Goal: Use online tool/utility: Utilize a website feature to perform a specific function

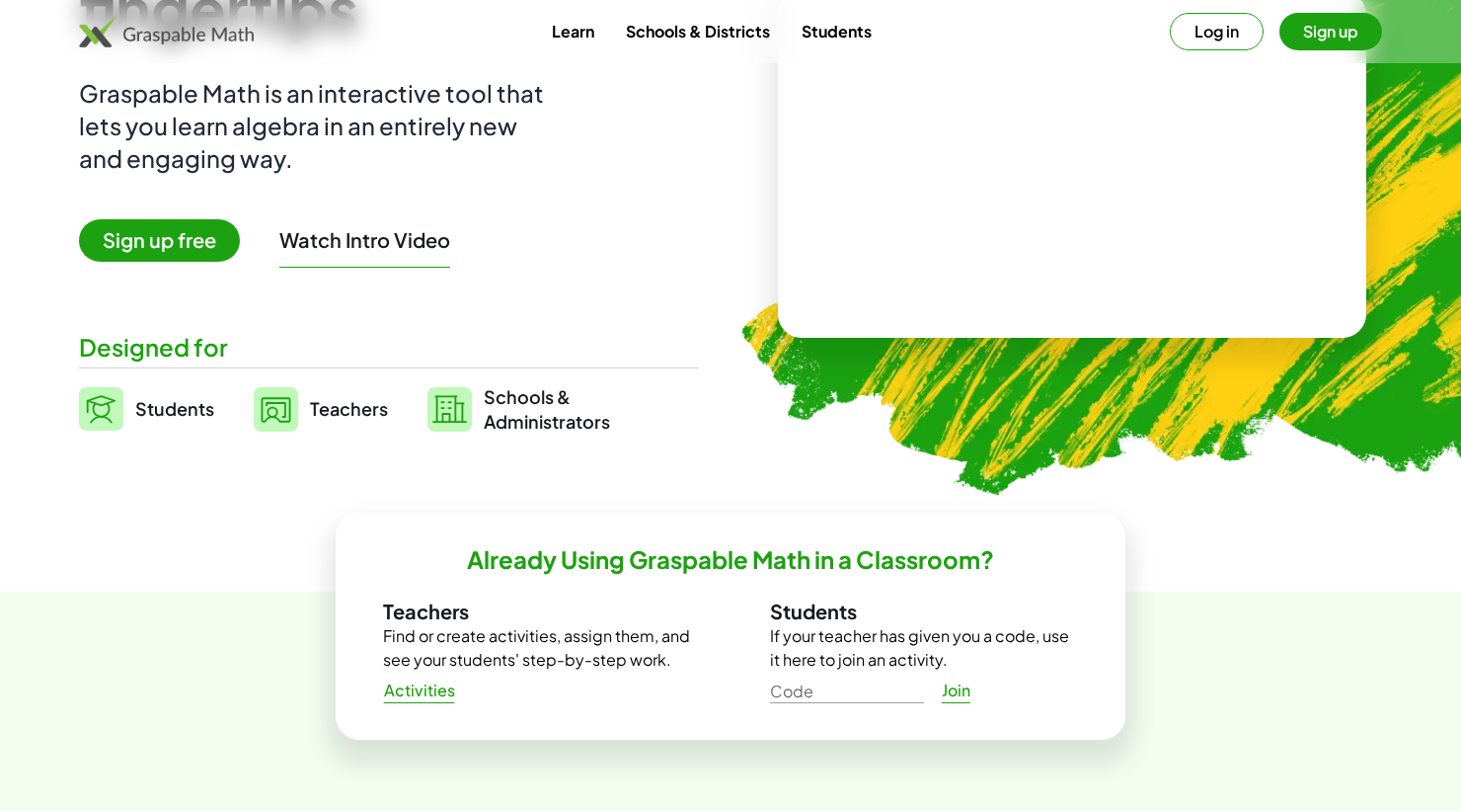
scroll to position [223, 0]
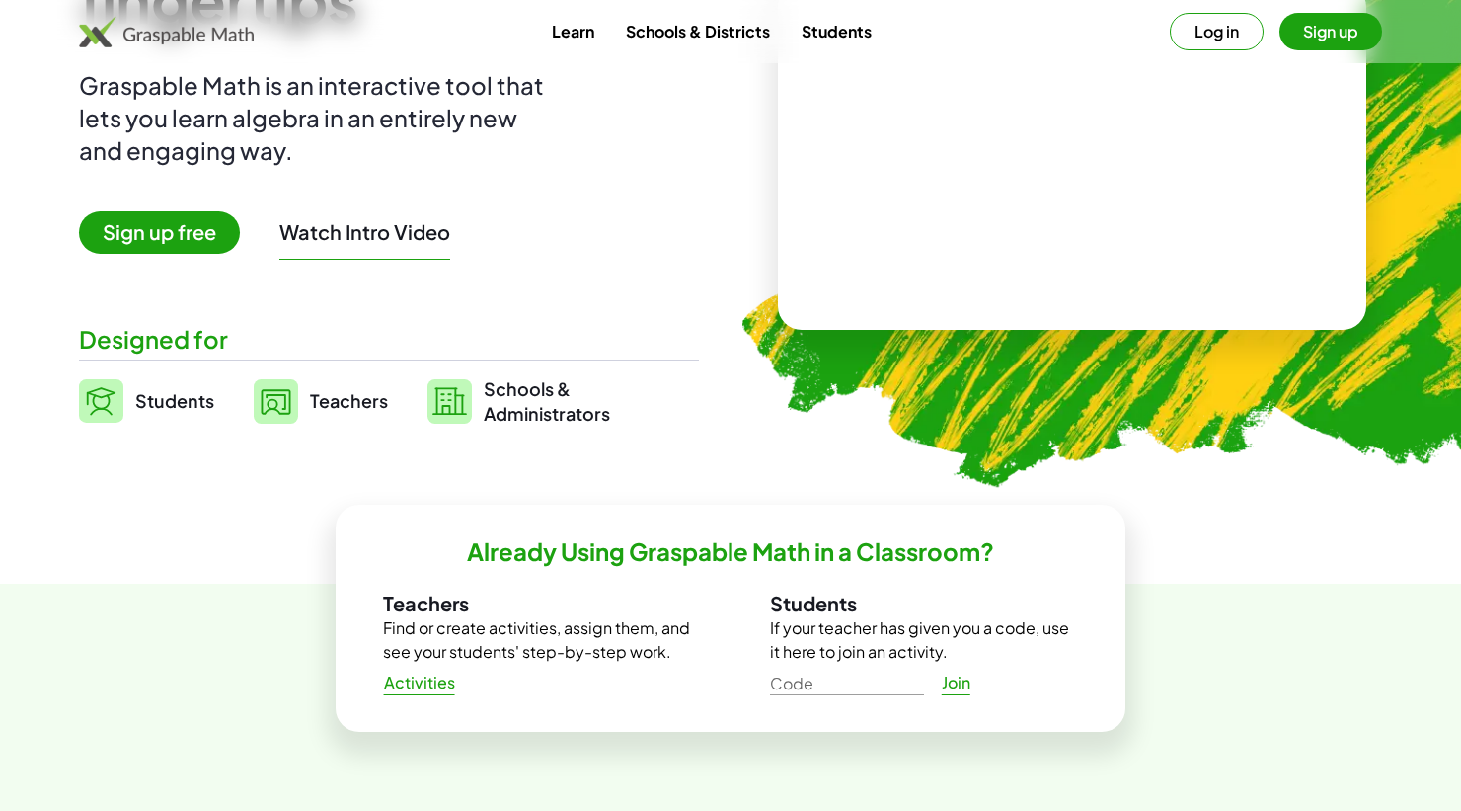
click at [112, 241] on span "Sign up free" at bounding box center [159, 232] width 161 height 42
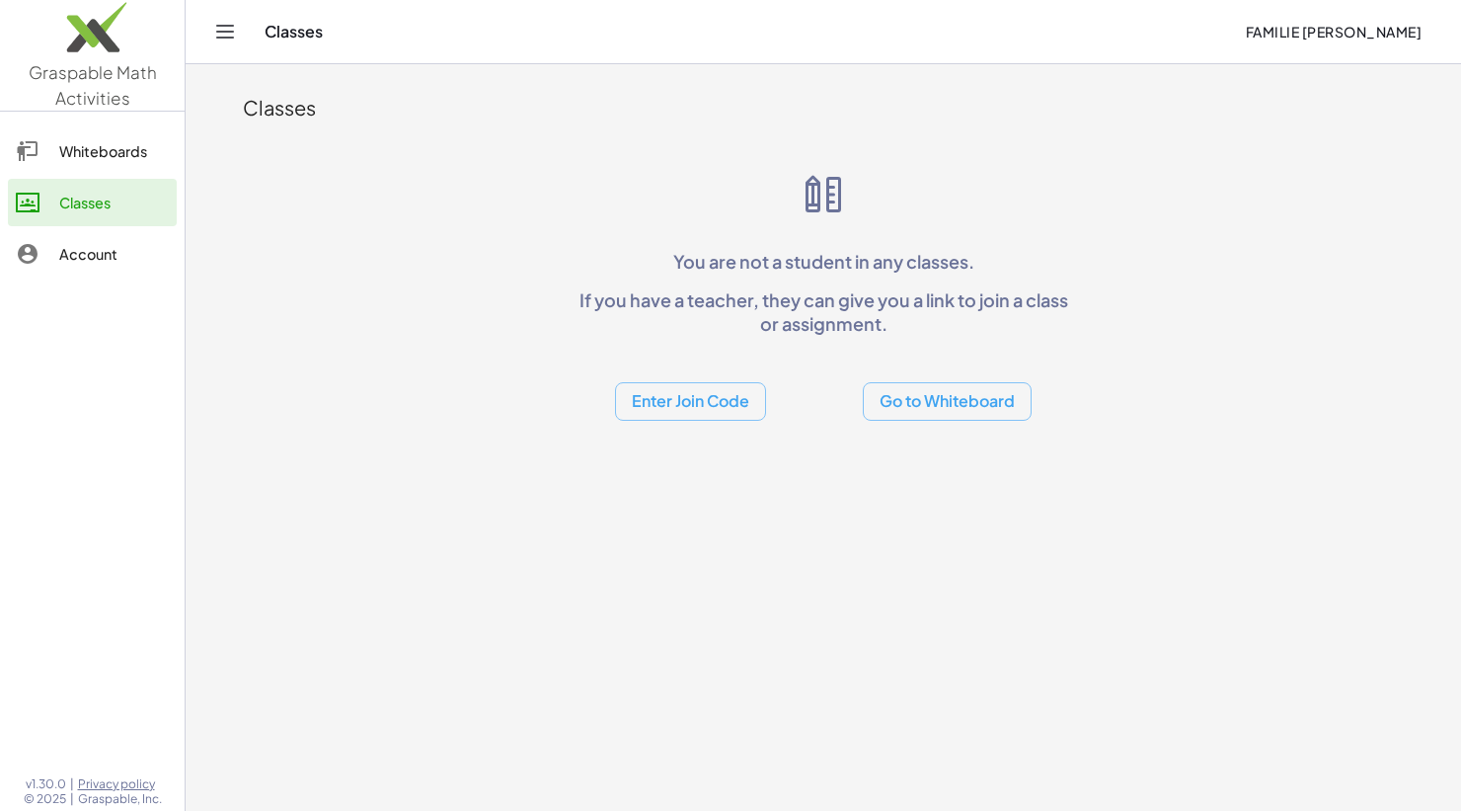
click at [956, 400] on button "Go to Whiteboard" at bounding box center [947, 401] width 169 height 39
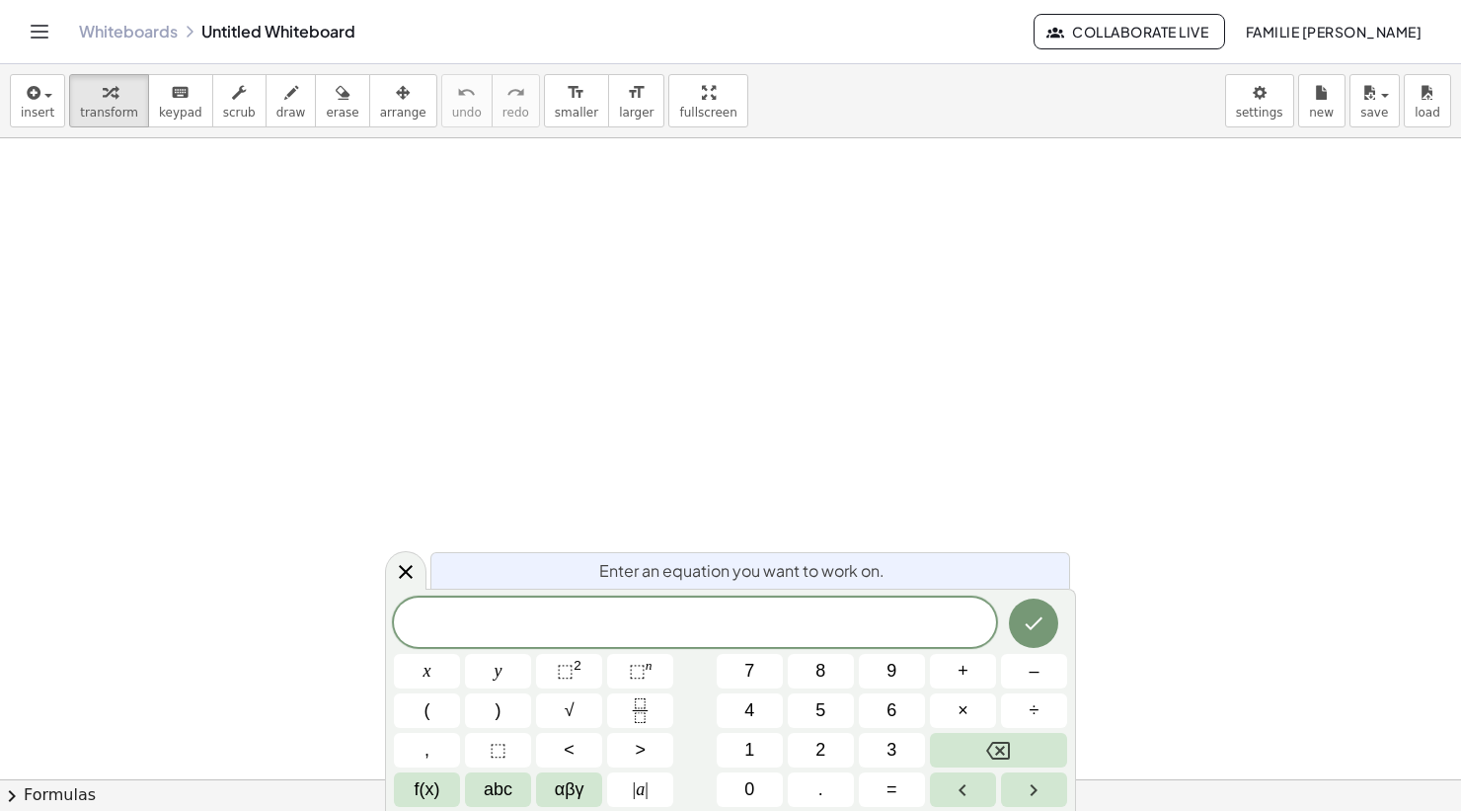
click at [436, 673] on button "x" at bounding box center [427, 671] width 66 height 35
click at [652, 668] on sup "n" at bounding box center [649, 665] width 7 height 15
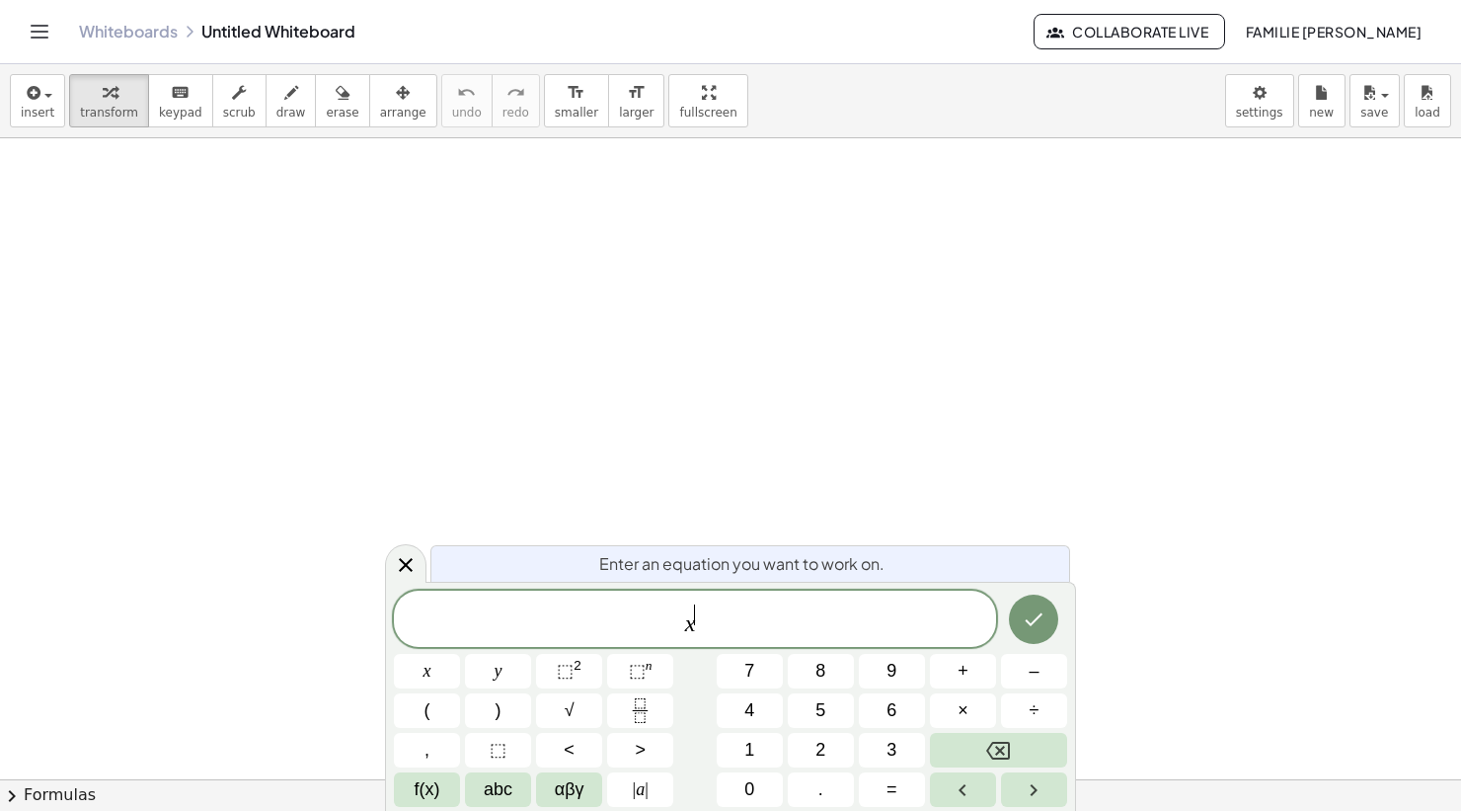
click at [893, 699] on span "6" at bounding box center [892, 710] width 10 height 27
click at [748, 603] on span "x 6 ​" at bounding box center [695, 620] width 602 height 36
click at [958, 673] on span "+" at bounding box center [963, 671] width 11 height 27
click at [881, 711] on button "6" at bounding box center [892, 710] width 66 height 35
click at [1027, 745] on button "Backspace" at bounding box center [998, 750] width 137 height 35
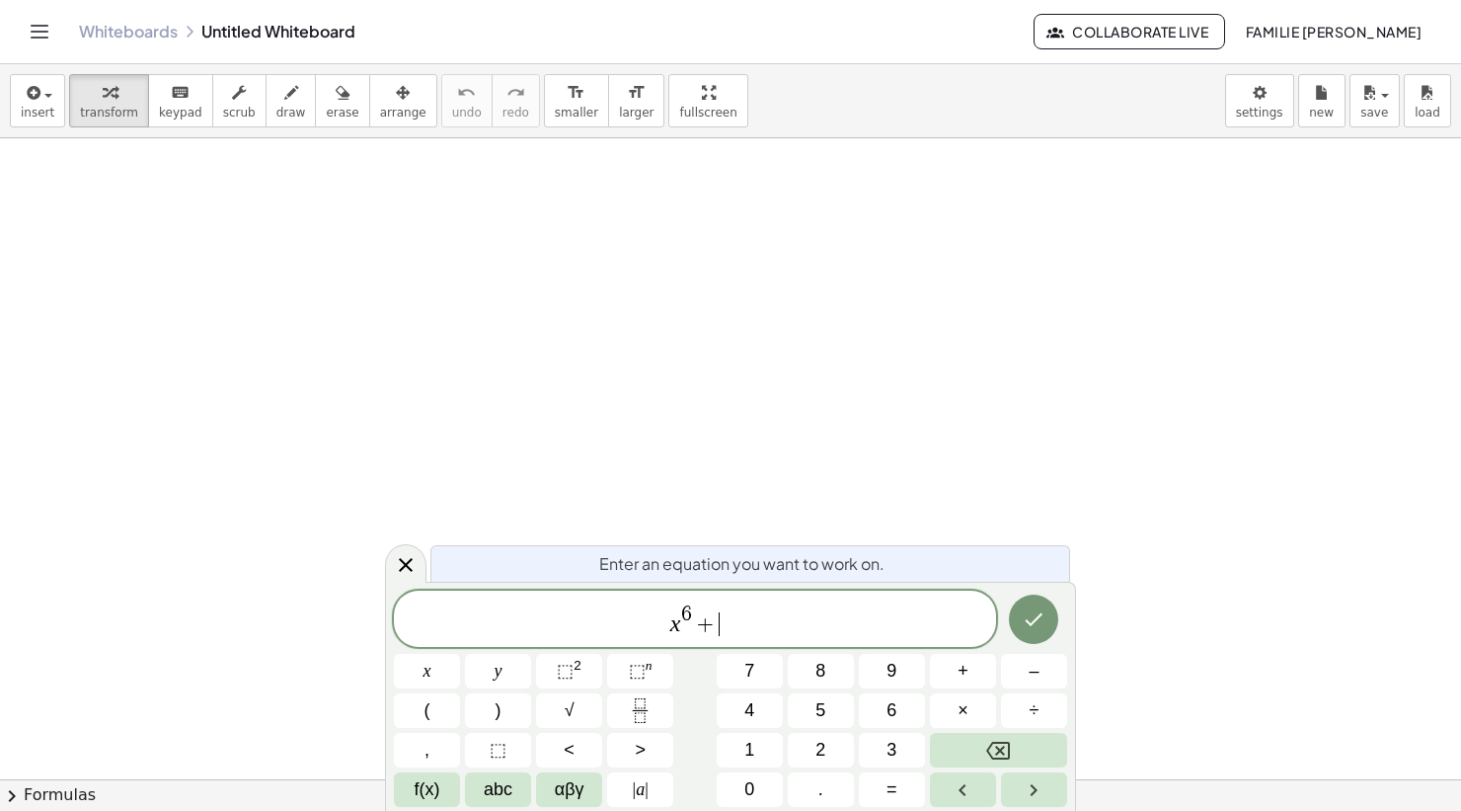
click at [741, 744] on button "1" at bounding box center [750, 750] width 66 height 35
click at [1034, 611] on icon "Done" at bounding box center [1034, 619] width 24 height 24
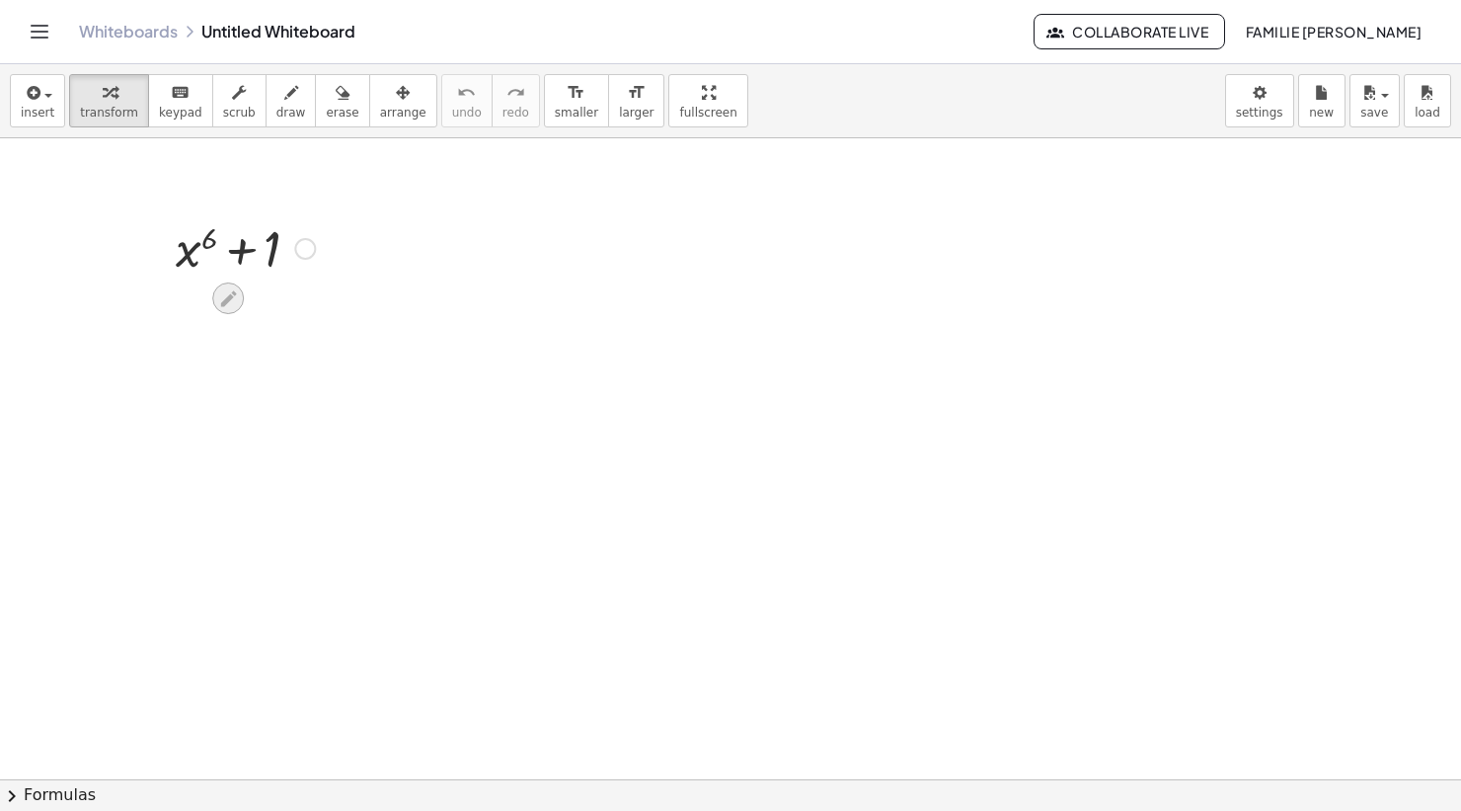
click at [231, 308] on icon at bounding box center [228, 298] width 21 height 21
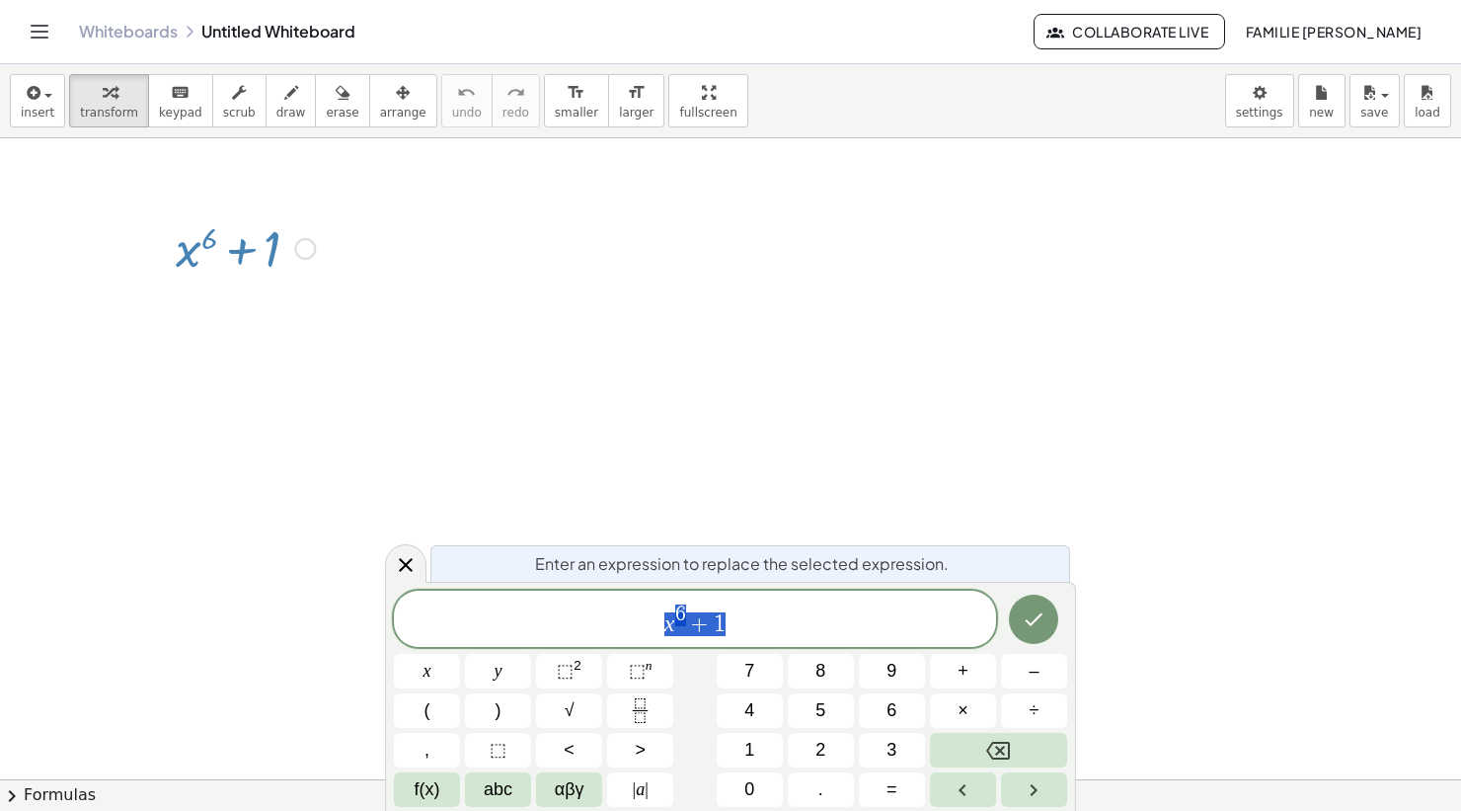
click at [744, 624] on span "x 6 + 1" at bounding box center [695, 620] width 602 height 36
click at [887, 788] on span "=" at bounding box center [892, 789] width 11 height 27
click at [1036, 626] on icon "Done" at bounding box center [1034, 619] width 24 height 24
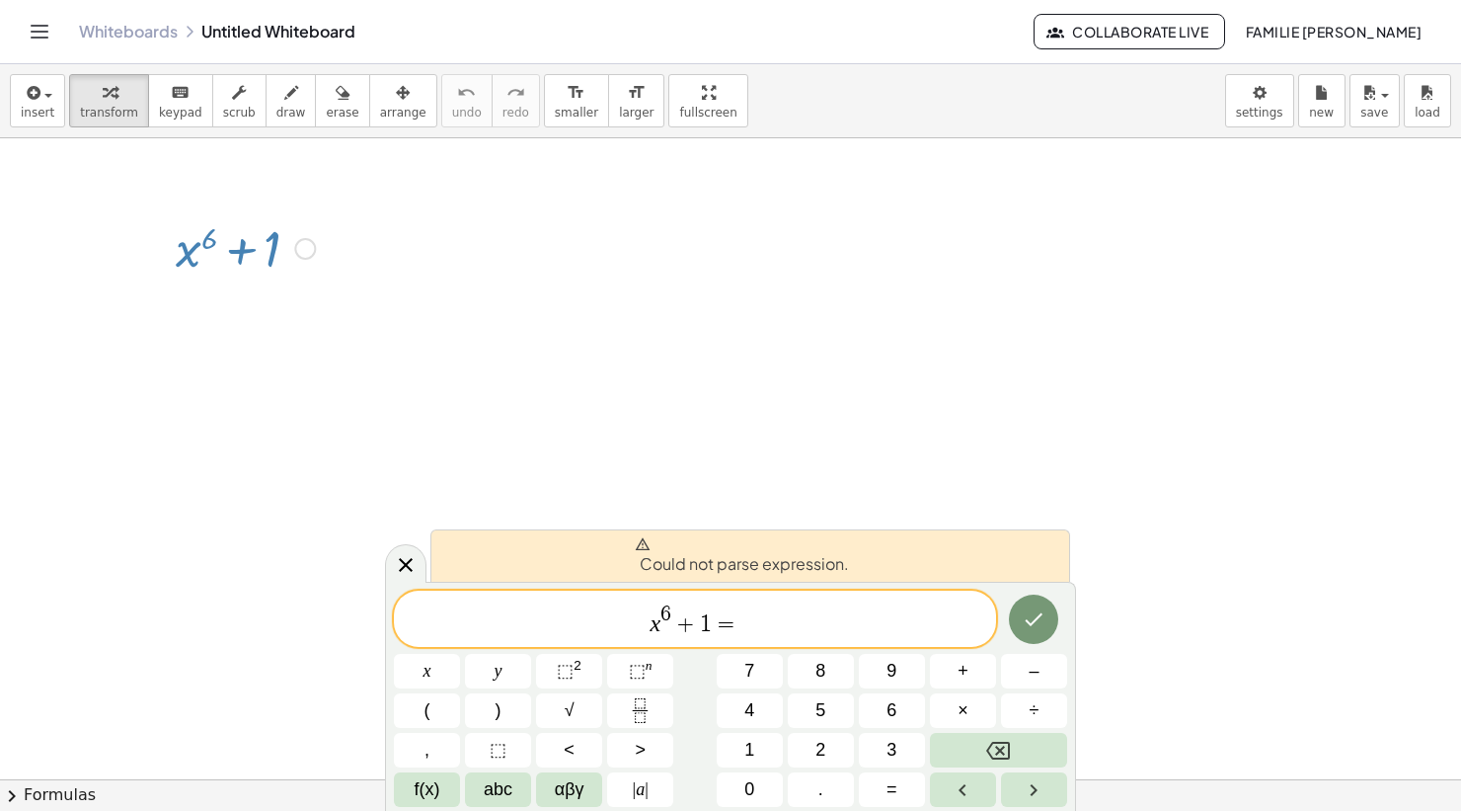
click at [425, 659] on span "x" at bounding box center [428, 671] width 8 height 27
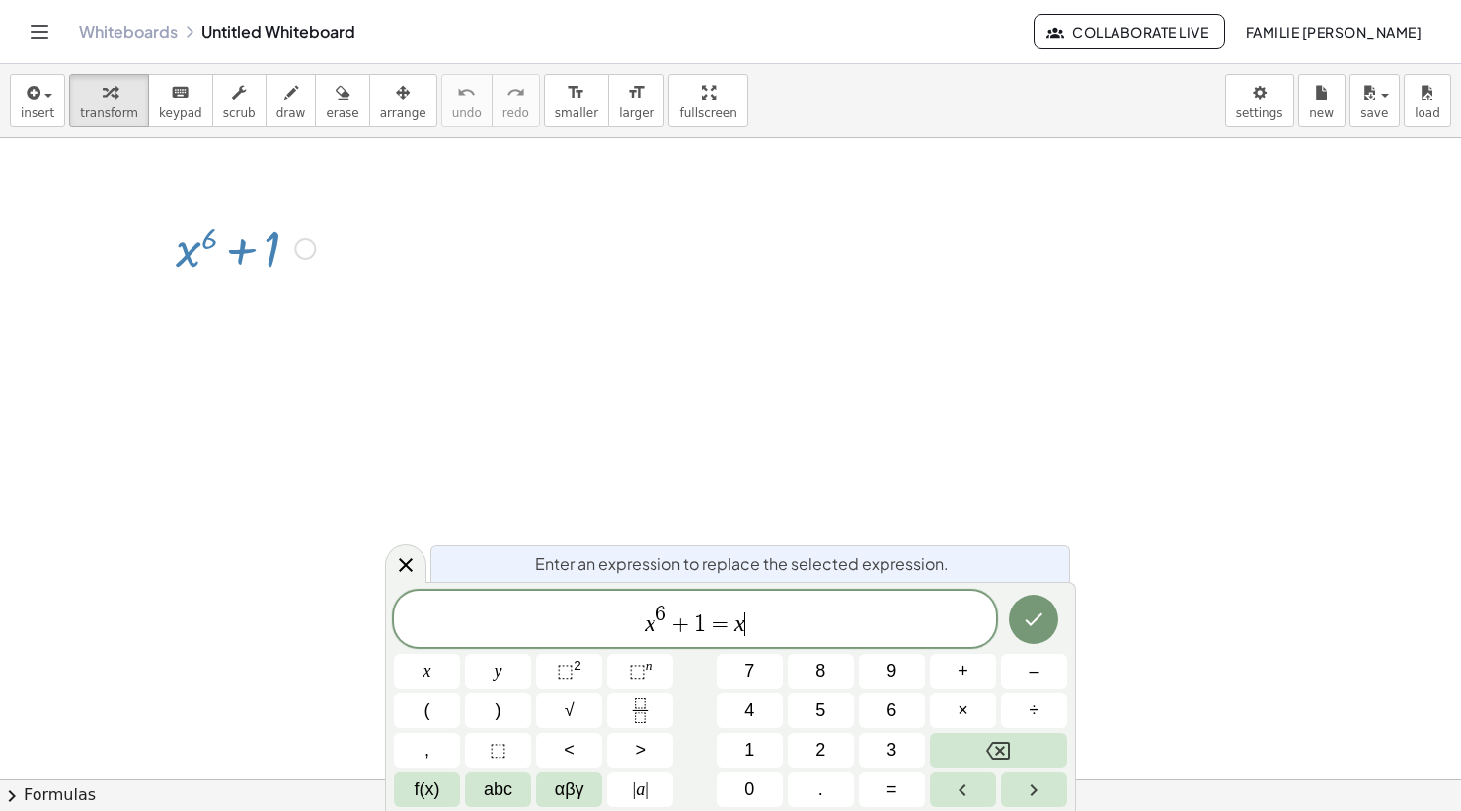
click at [650, 672] on sup "n" at bounding box center [649, 665] width 7 height 15
click at [891, 725] on button "6" at bounding box center [892, 710] width 66 height 35
click at [958, 671] on span "+" at bounding box center [963, 671] width 11 height 27
click at [746, 754] on span "1" at bounding box center [749, 749] width 10 height 27
click at [1049, 626] on button "Done" at bounding box center [1033, 618] width 49 height 49
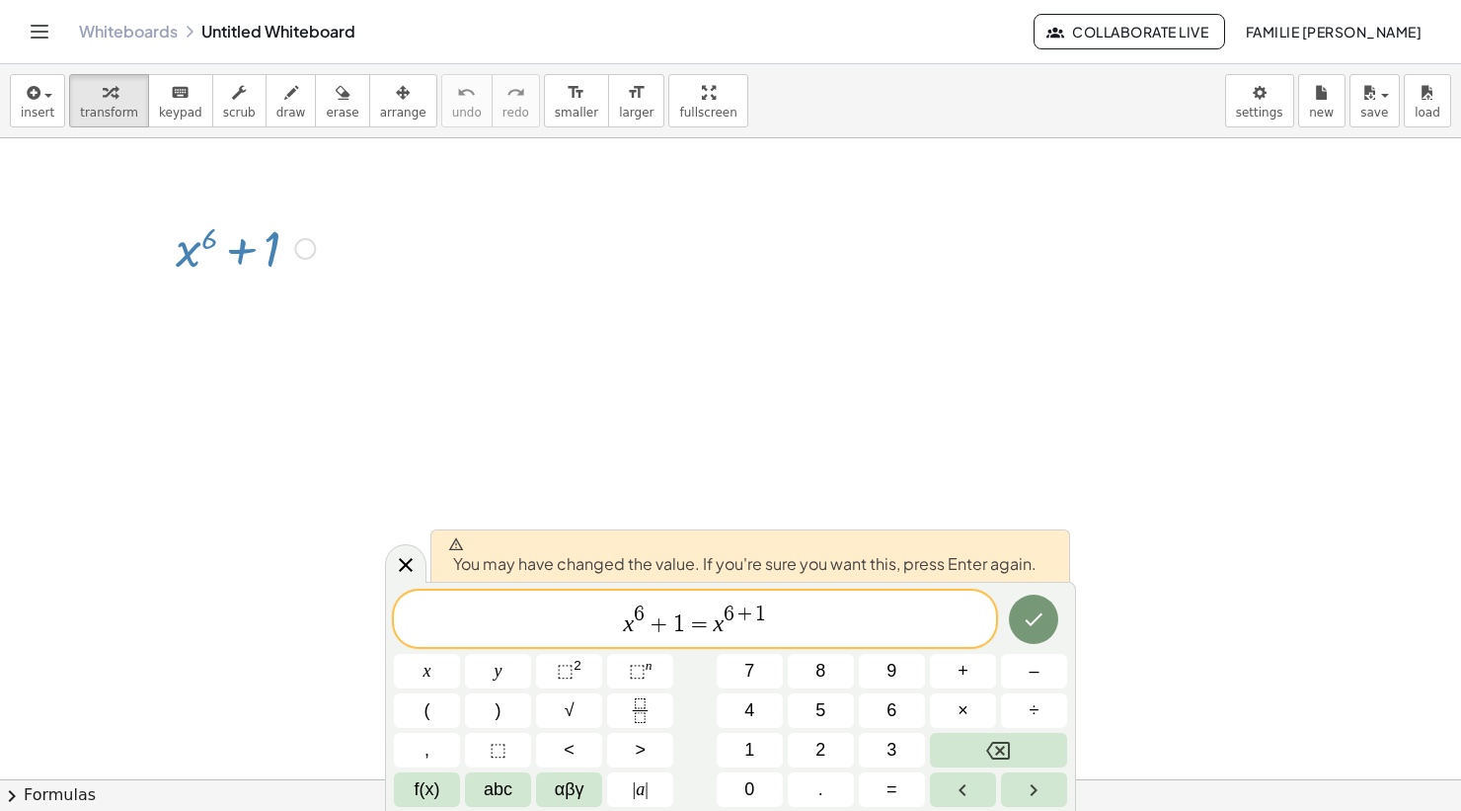
click at [972, 751] on button "Backspace" at bounding box center [998, 750] width 137 height 35
click at [968, 744] on button "Backspace" at bounding box center [998, 750] width 137 height 35
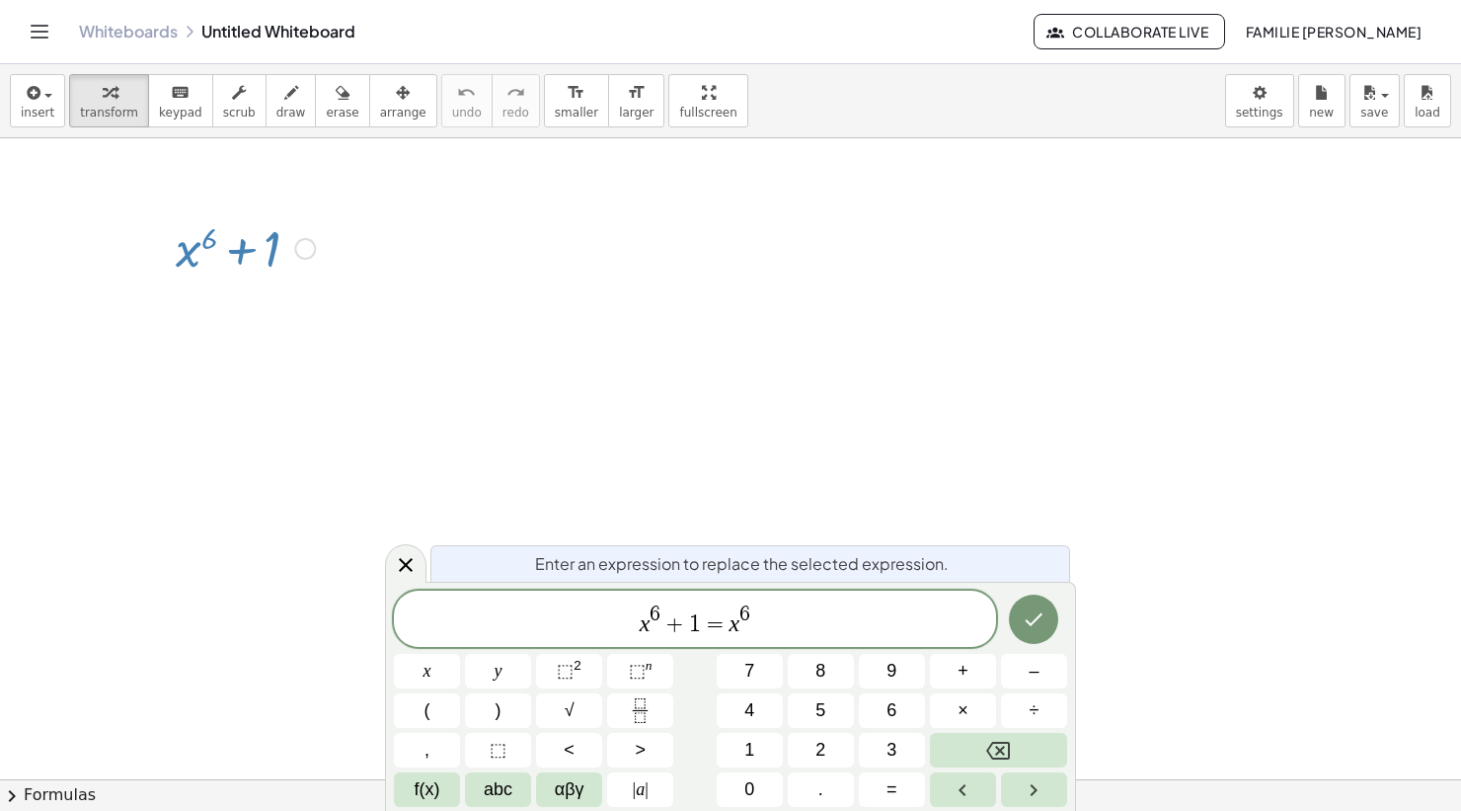
click at [1042, 792] on icon "Right arrow" at bounding box center [1034, 790] width 24 height 24
click at [962, 675] on span "+" at bounding box center [963, 671] width 11 height 27
click at [749, 753] on span "1" at bounding box center [749, 749] width 10 height 27
click at [1044, 612] on icon "Done" at bounding box center [1034, 619] width 24 height 24
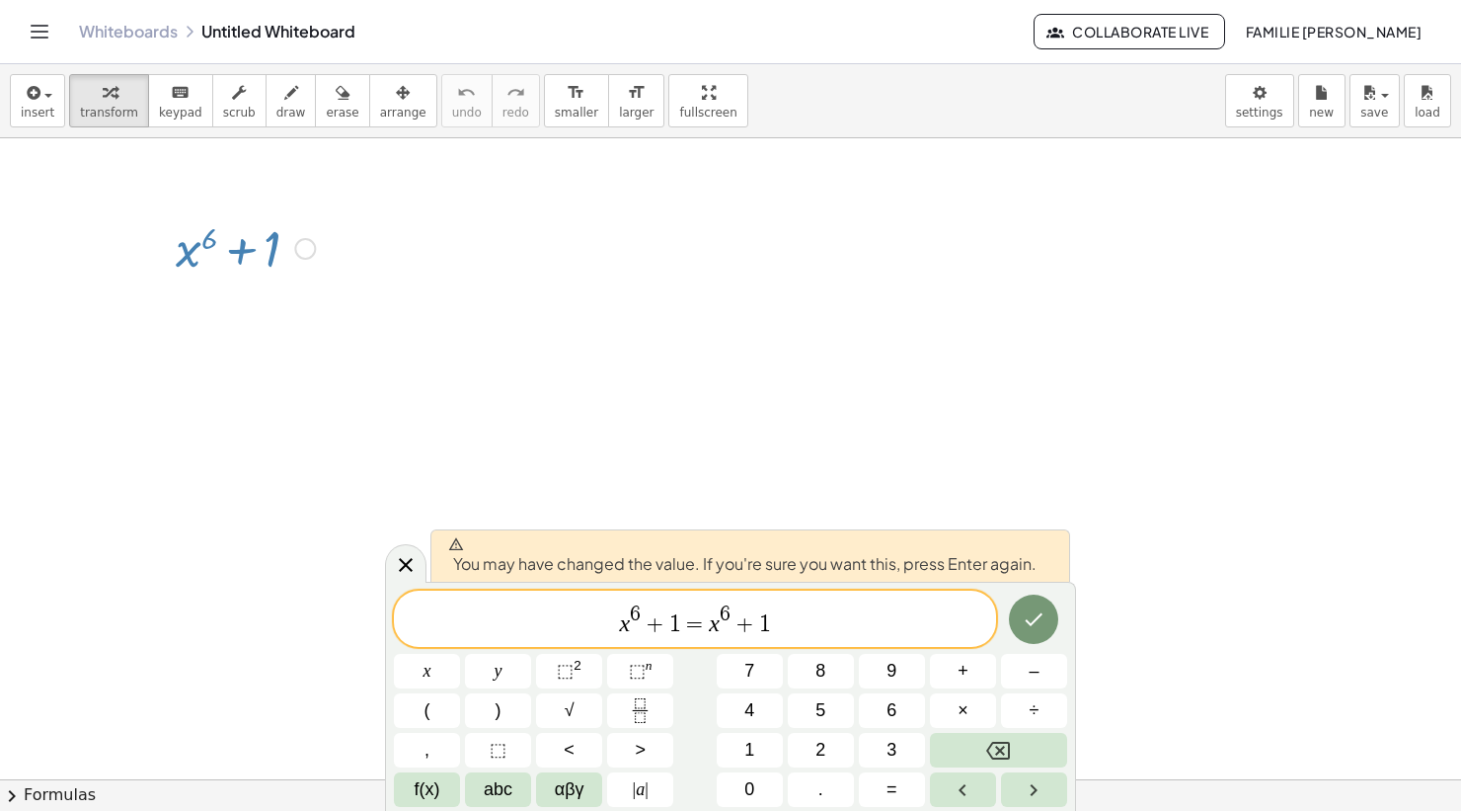
click at [652, 621] on span "+" at bounding box center [655, 624] width 29 height 24
click at [661, 624] on span "+" at bounding box center [655, 624] width 29 height 24
click at [736, 623] on span "+" at bounding box center [745, 624] width 29 height 24
click at [744, 621] on span "+" at bounding box center [745, 624] width 29 height 24
click at [646, 624] on span "+" at bounding box center [655, 624] width 29 height 24
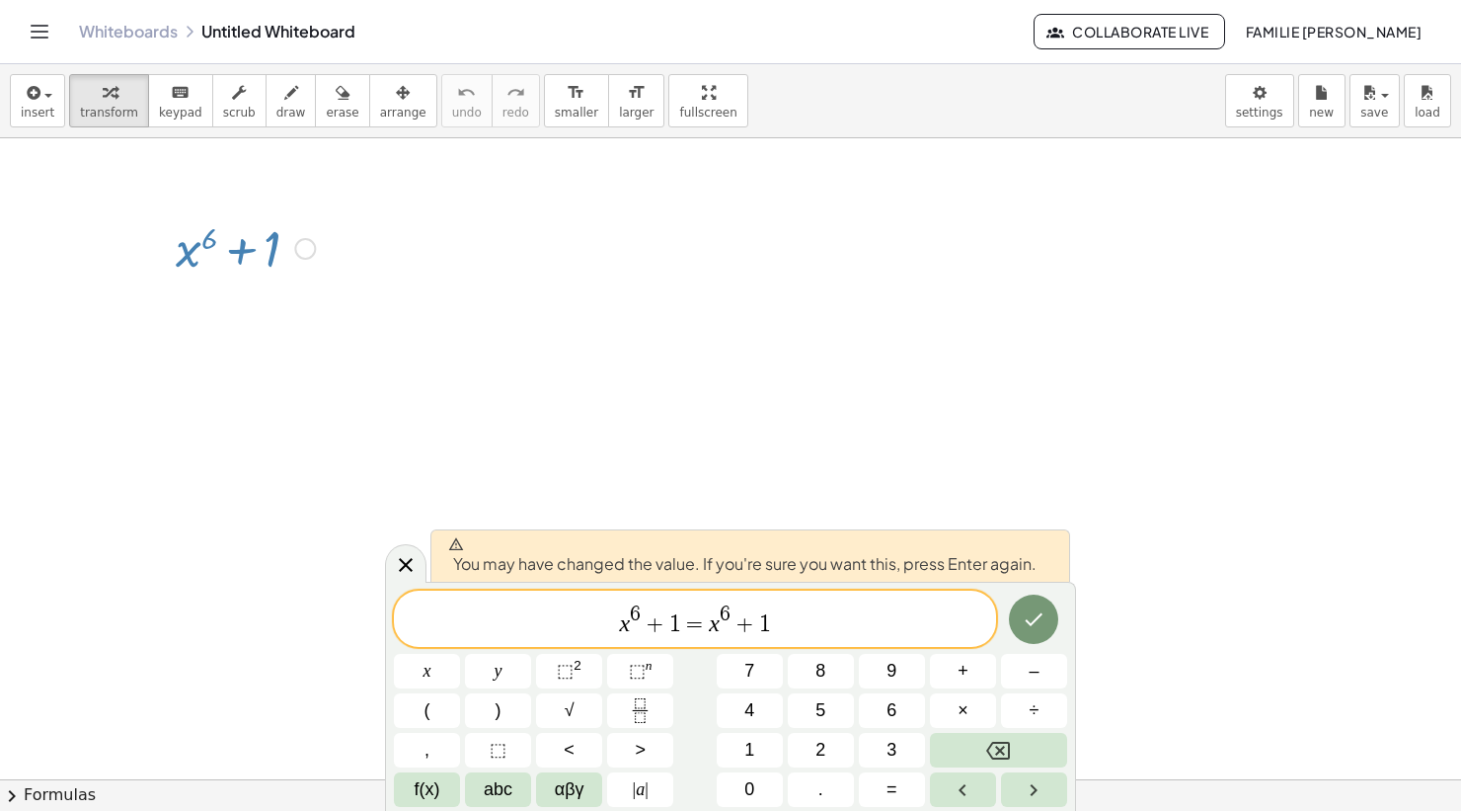
click at [729, 623] on span "6" at bounding box center [725, 614] width 11 height 22
click at [732, 642] on div "x 6 + 1 = x 6 ​ + 1" at bounding box center [695, 618] width 602 height 56
click at [791, 627] on span "x 6 + 1 = x 6 ​ + 1" at bounding box center [695, 620] width 602 height 36
click at [706, 612] on span "=" at bounding box center [695, 624] width 29 height 24
click at [1013, 748] on button "Backspace" at bounding box center [998, 750] width 137 height 35
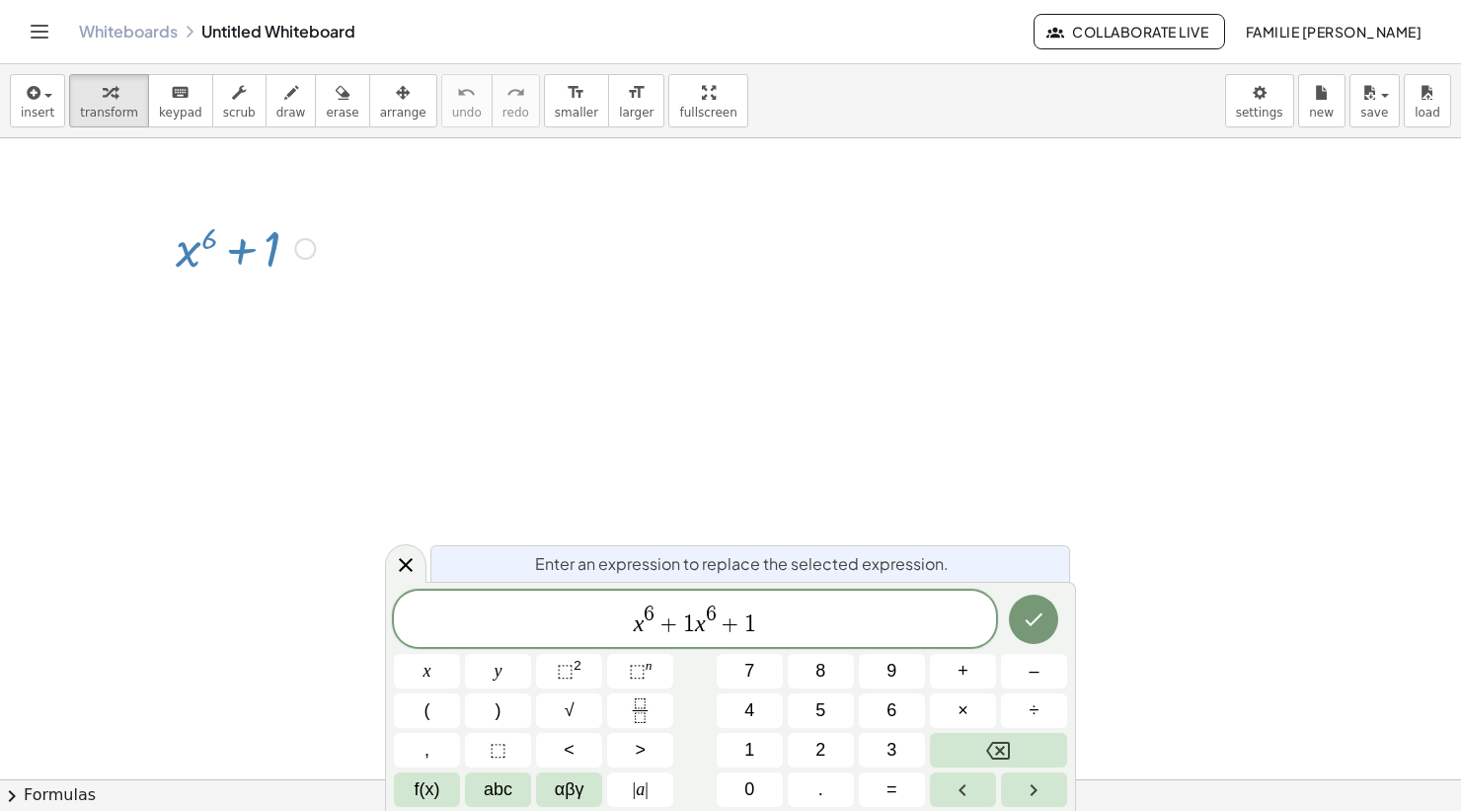
click at [889, 784] on span "=" at bounding box center [892, 789] width 11 height 27
click at [1034, 615] on icon "Done" at bounding box center [1034, 619] width 24 height 24
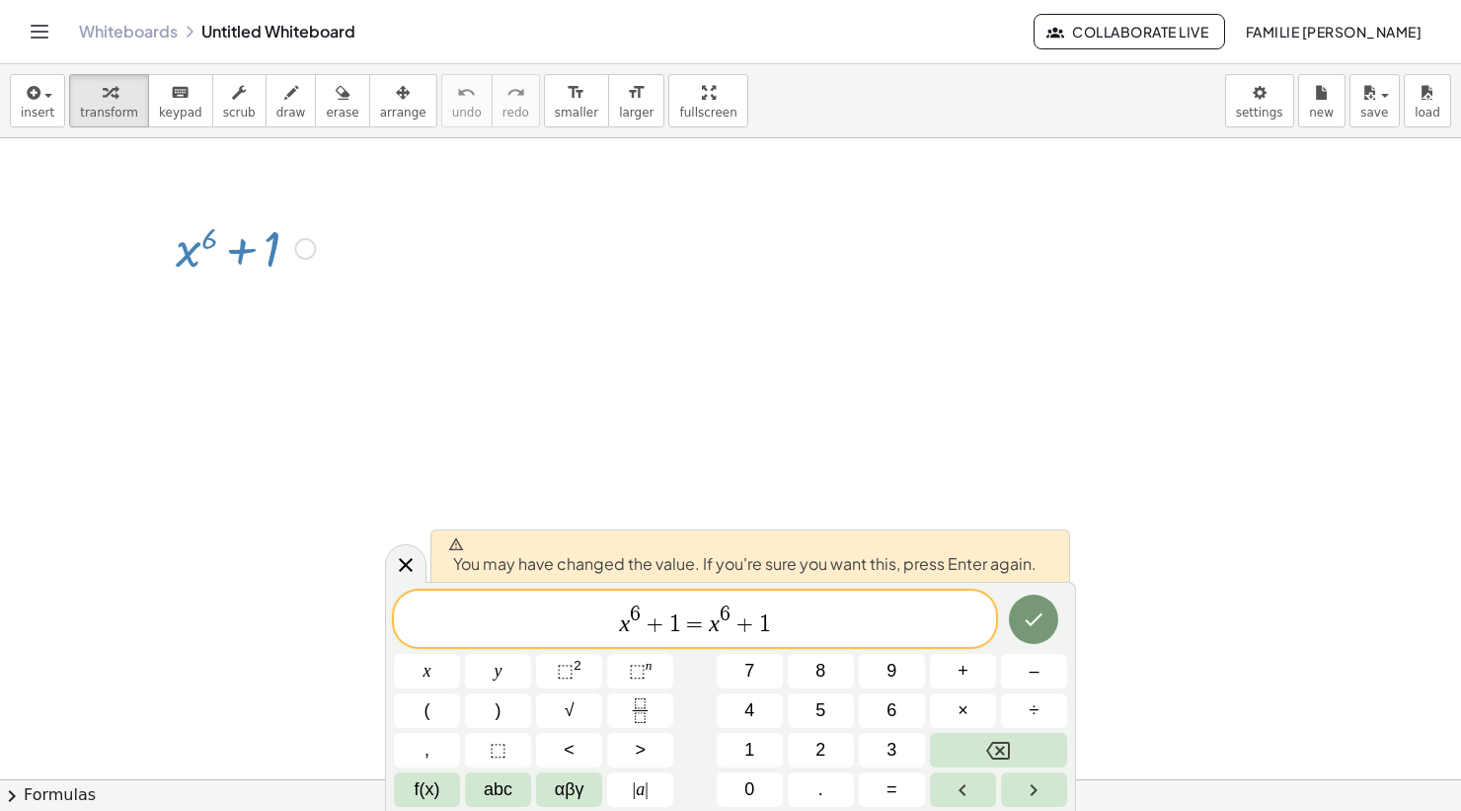
click at [832, 615] on span "x 6 + 1 = ​ x 6 + 1" at bounding box center [695, 620] width 602 height 36
click at [1030, 607] on icon "Done" at bounding box center [1034, 619] width 24 height 24
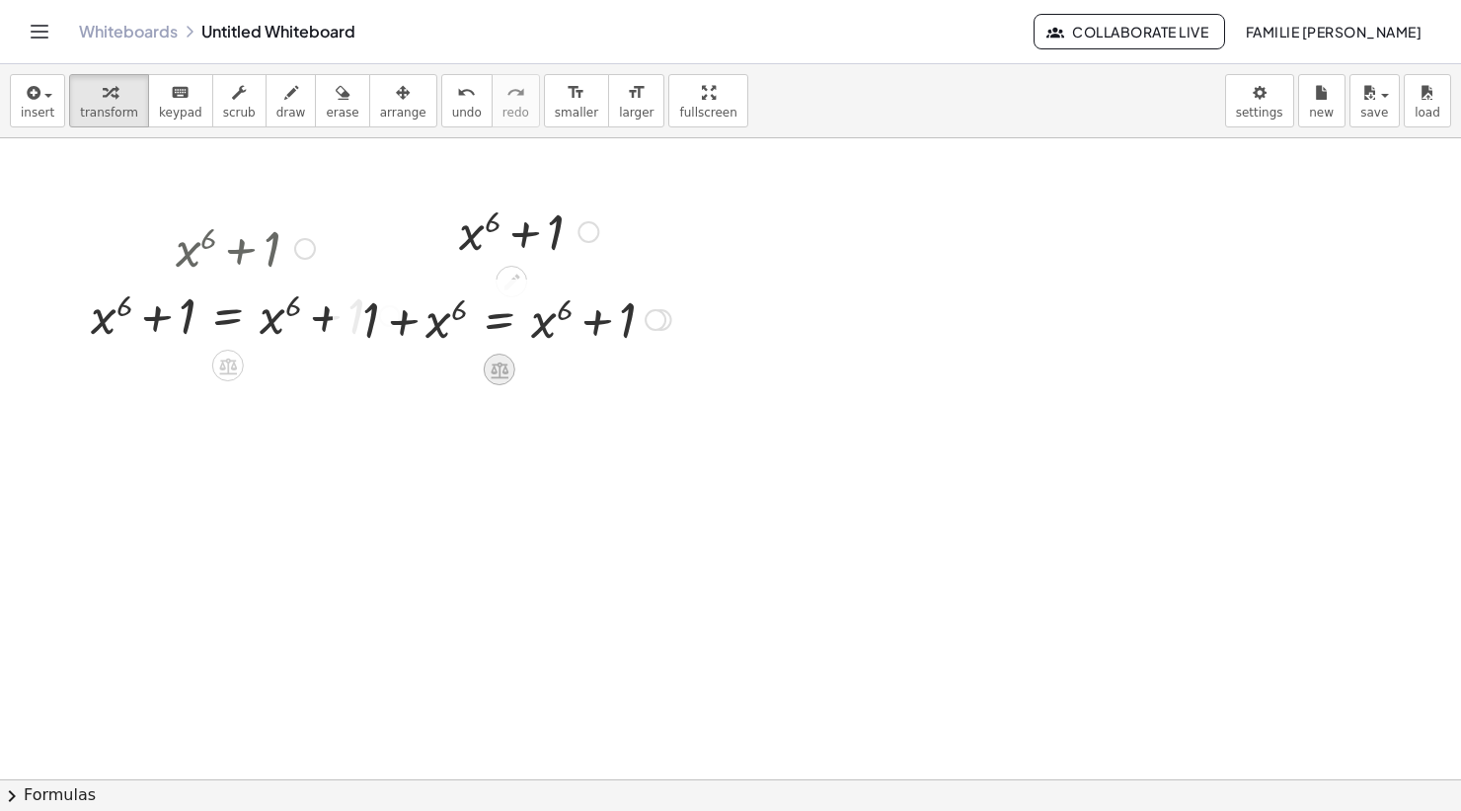
click at [504, 383] on div at bounding box center [500, 369] width 32 height 32
click at [504, 372] on span "×" at bounding box center [500, 369] width 12 height 29
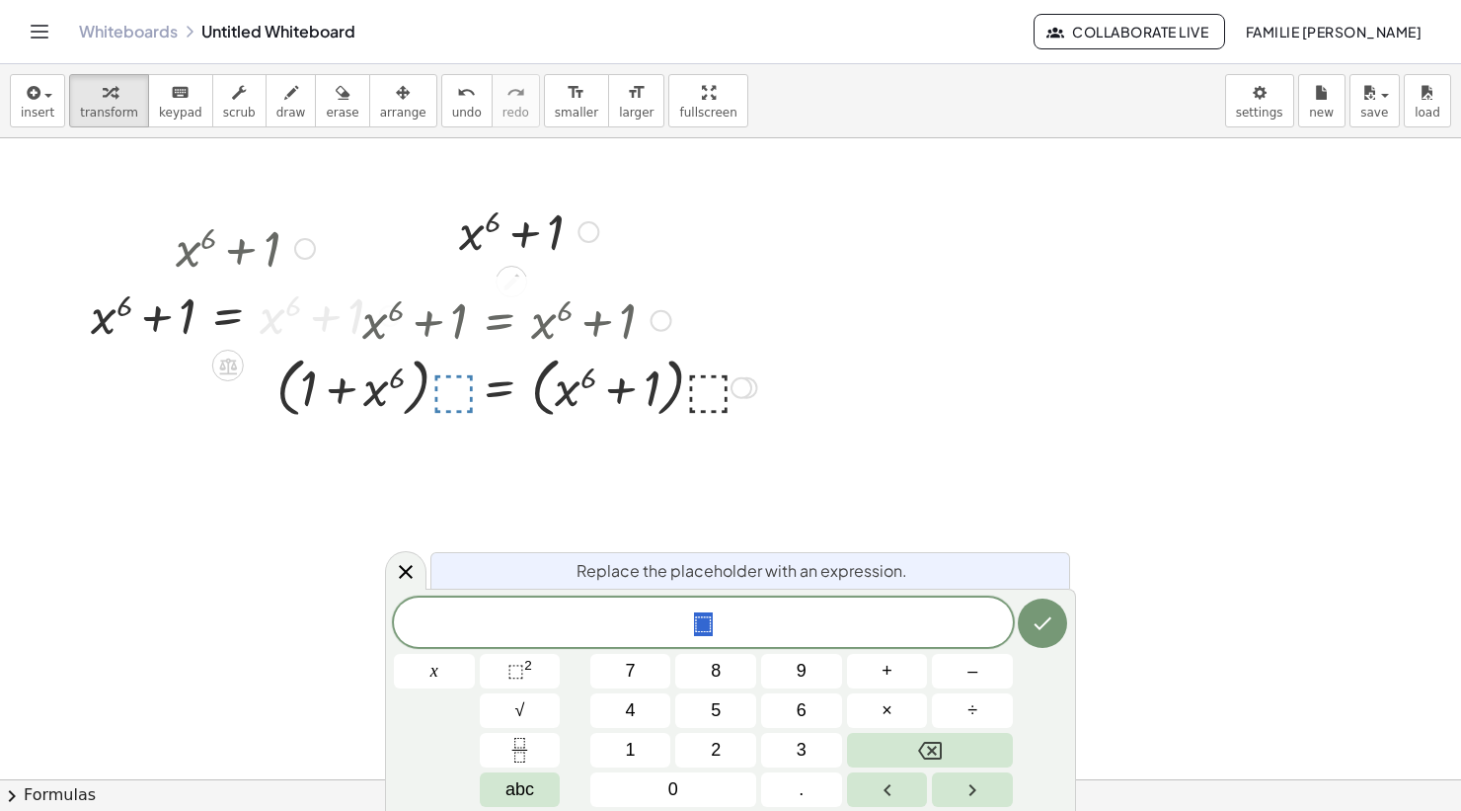
click at [568, 332] on div at bounding box center [517, 318] width 501 height 67
click at [485, 320] on div at bounding box center [517, 318] width 501 height 67
click at [507, 329] on div at bounding box center [517, 318] width 501 height 67
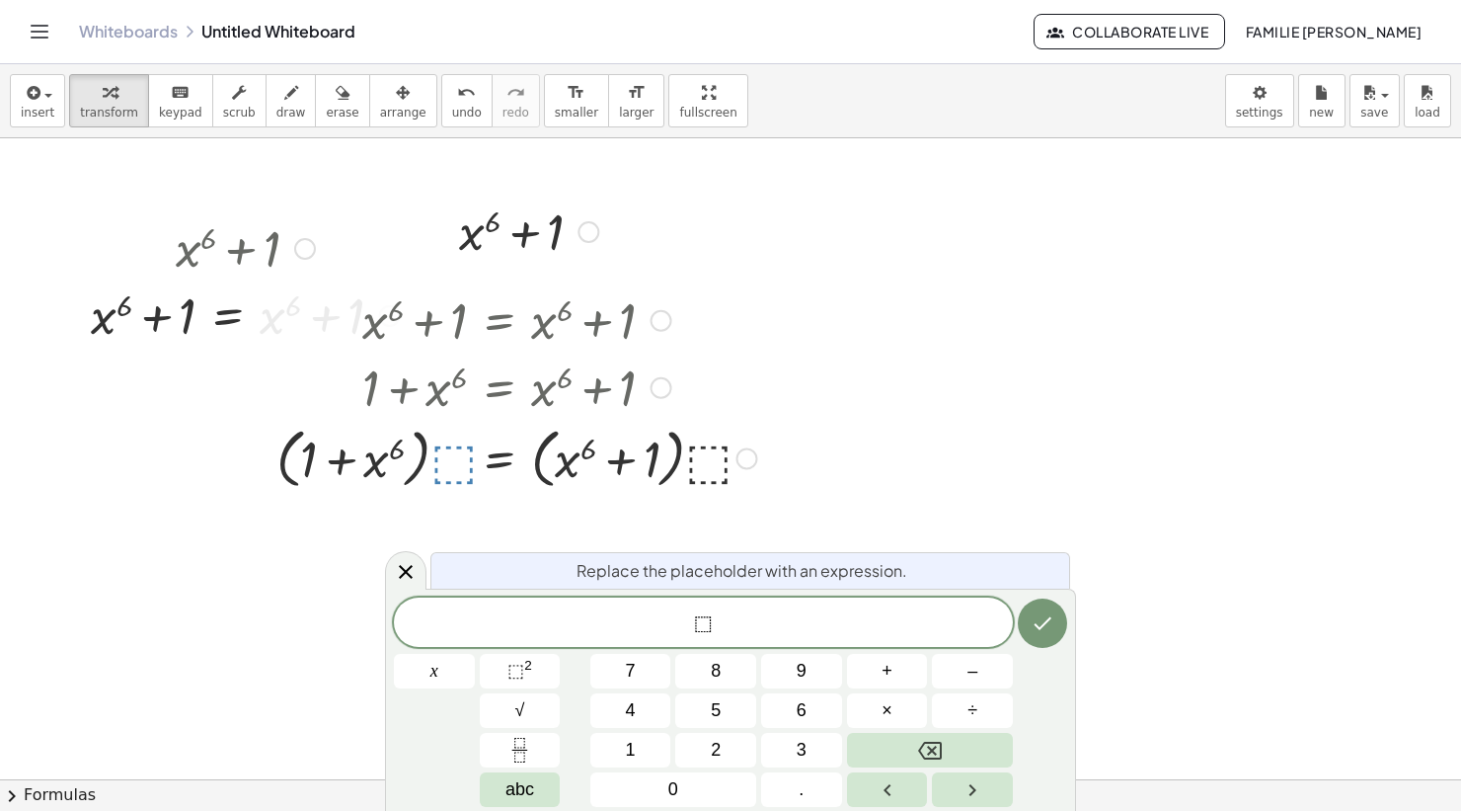
click at [485, 389] on div at bounding box center [517, 385] width 501 height 67
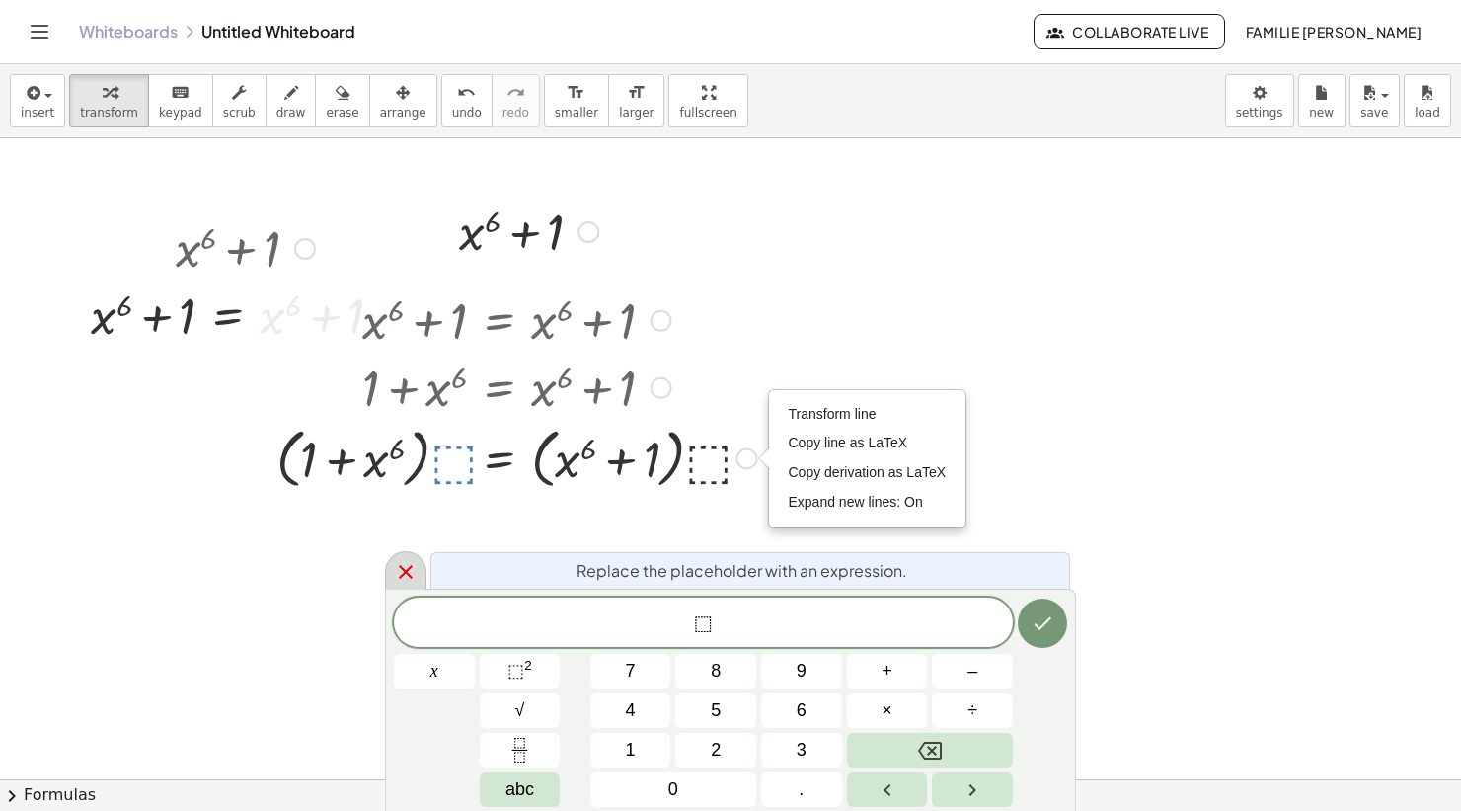
click at [391, 573] on div at bounding box center [405, 570] width 41 height 39
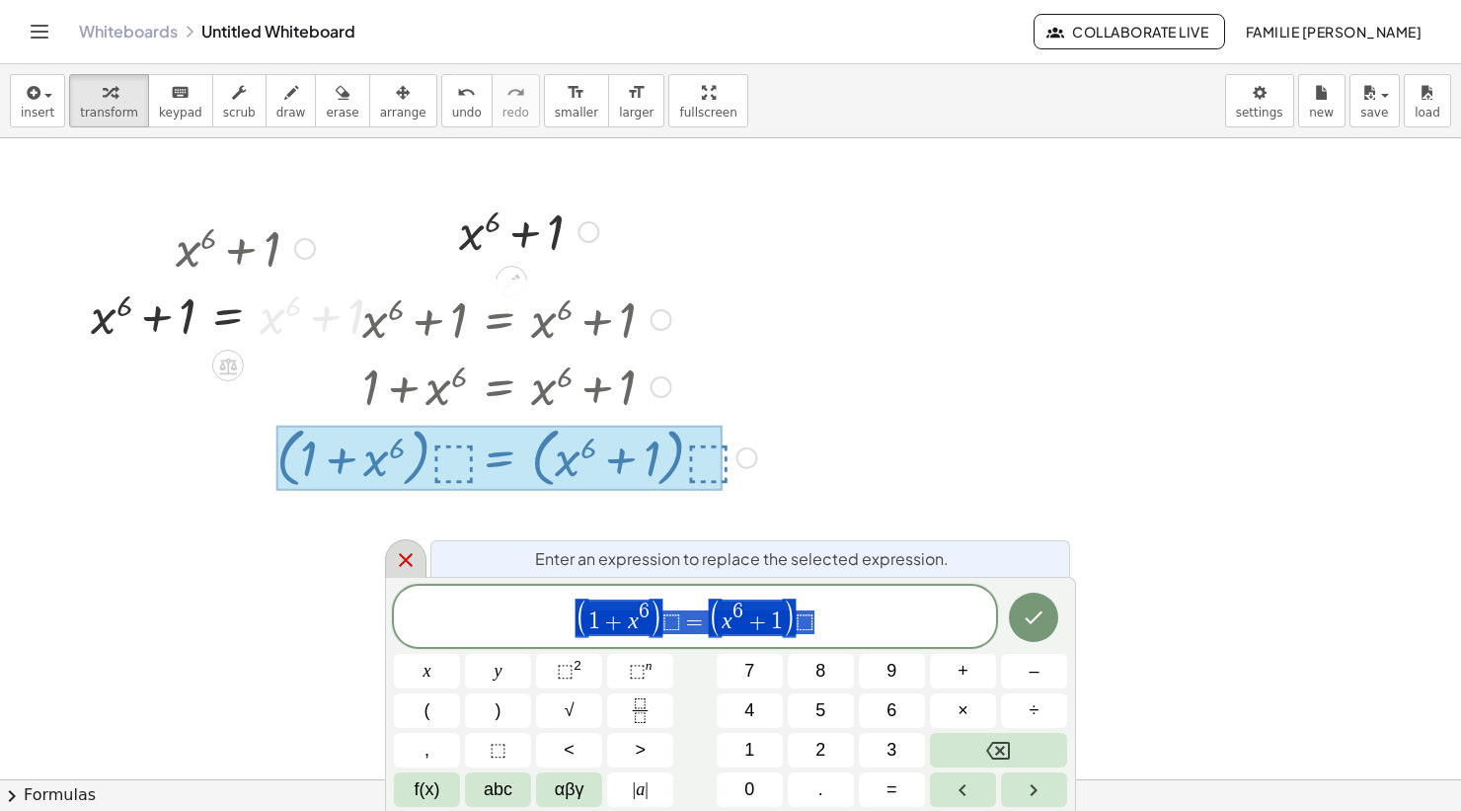
click at [395, 557] on icon at bounding box center [406, 560] width 24 height 24
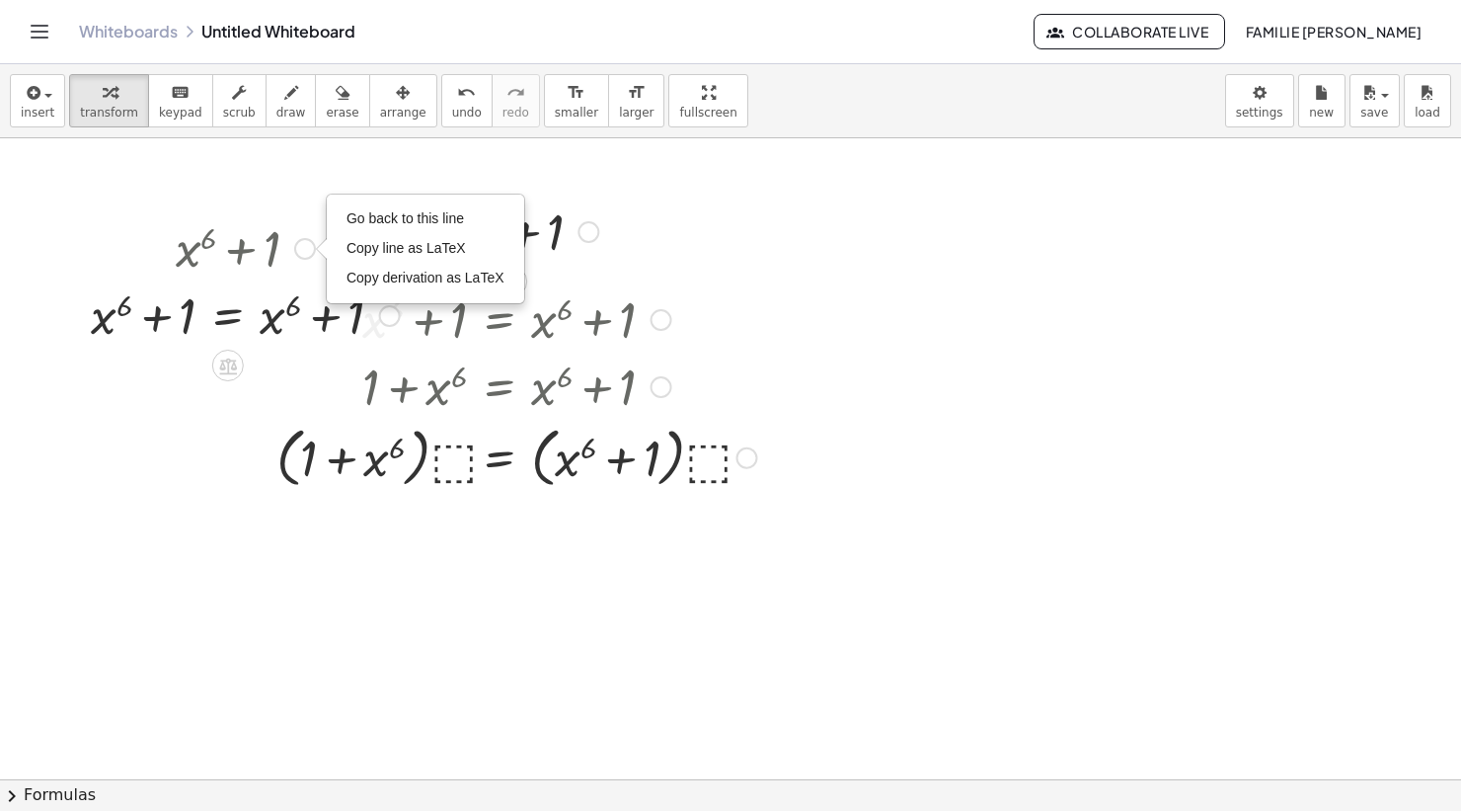
click at [248, 229] on div at bounding box center [245, 246] width 329 height 67
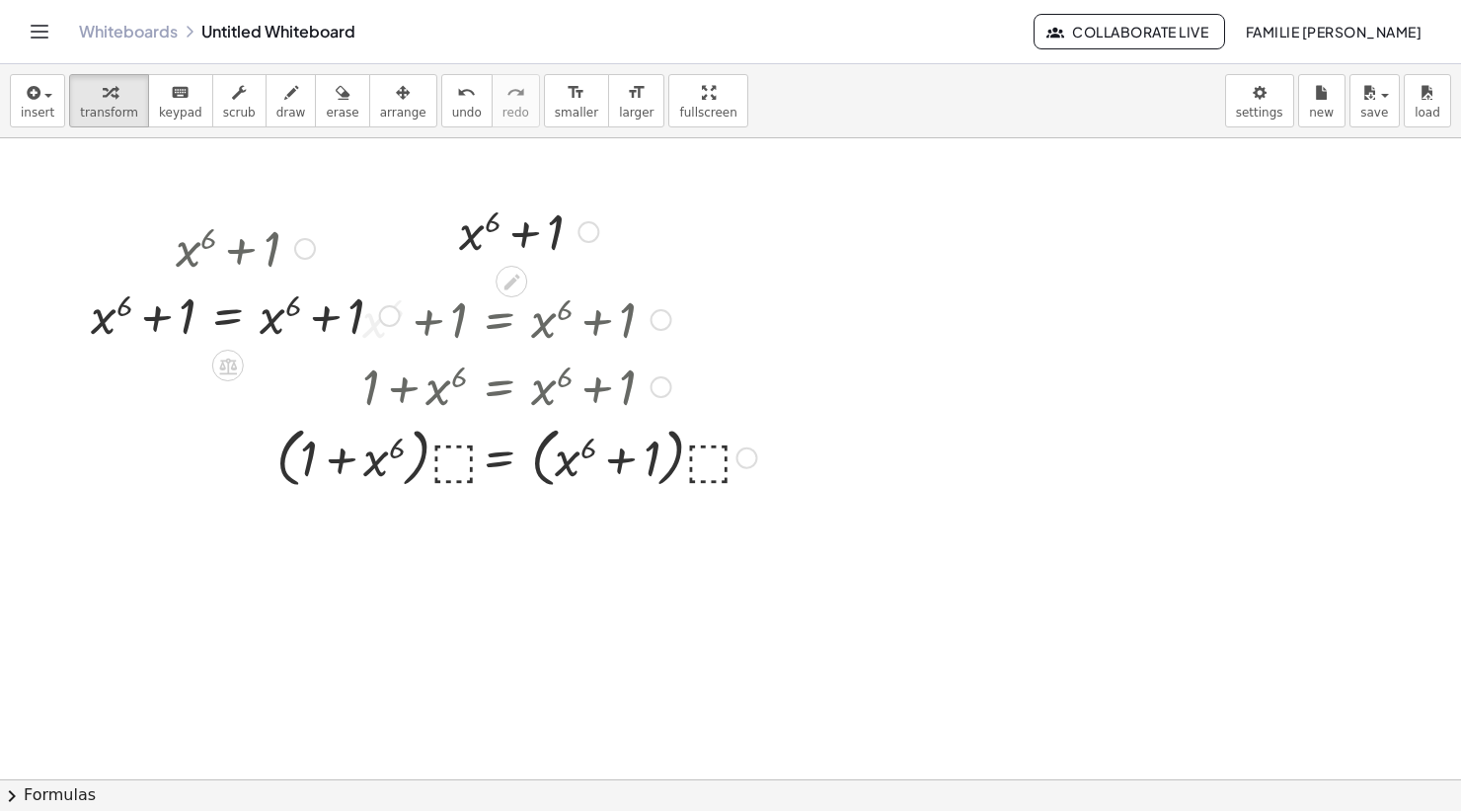
click at [239, 260] on div at bounding box center [245, 246] width 329 height 67
click at [535, 374] on div at bounding box center [517, 383] width 501 height 67
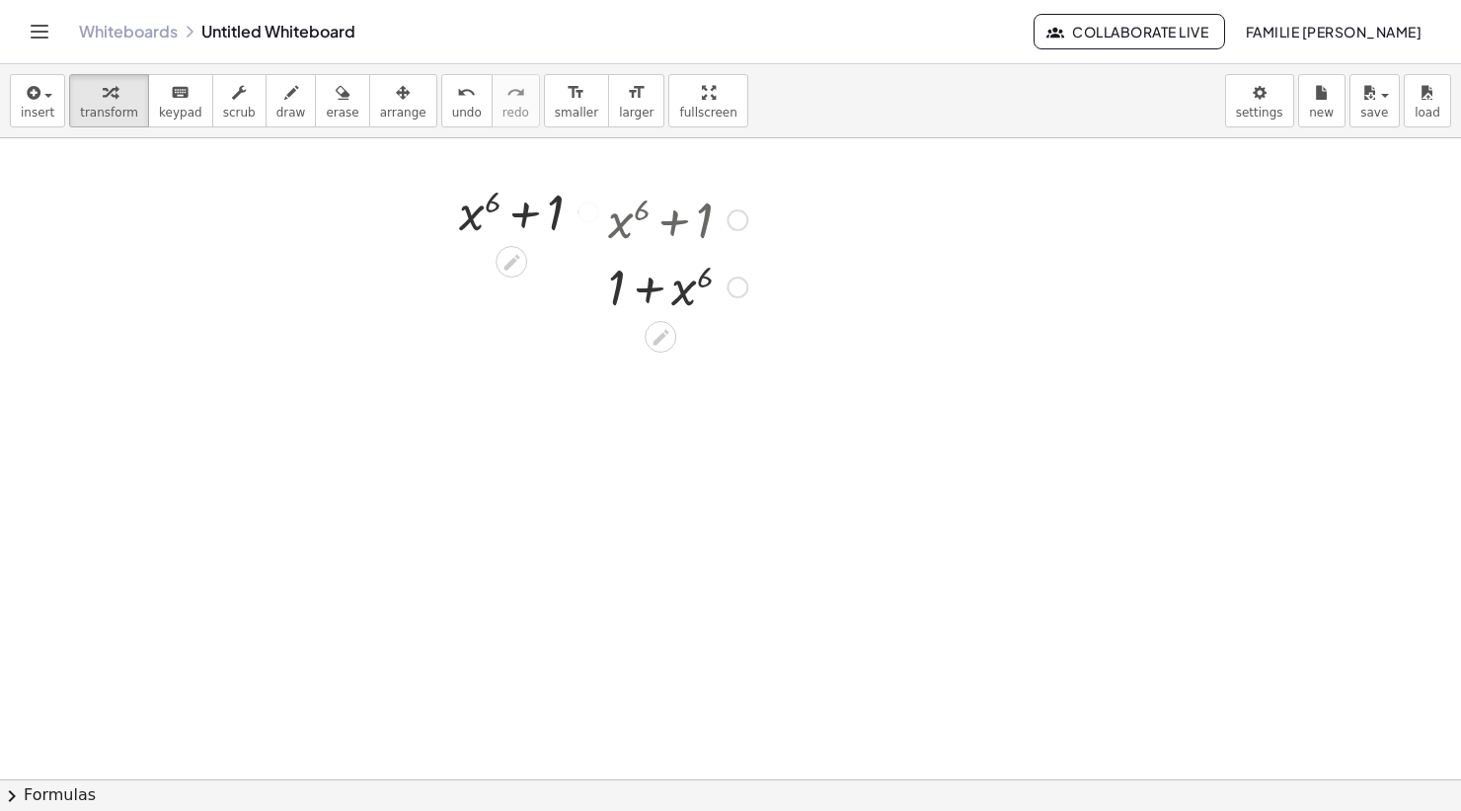
scroll to position [0, 0]
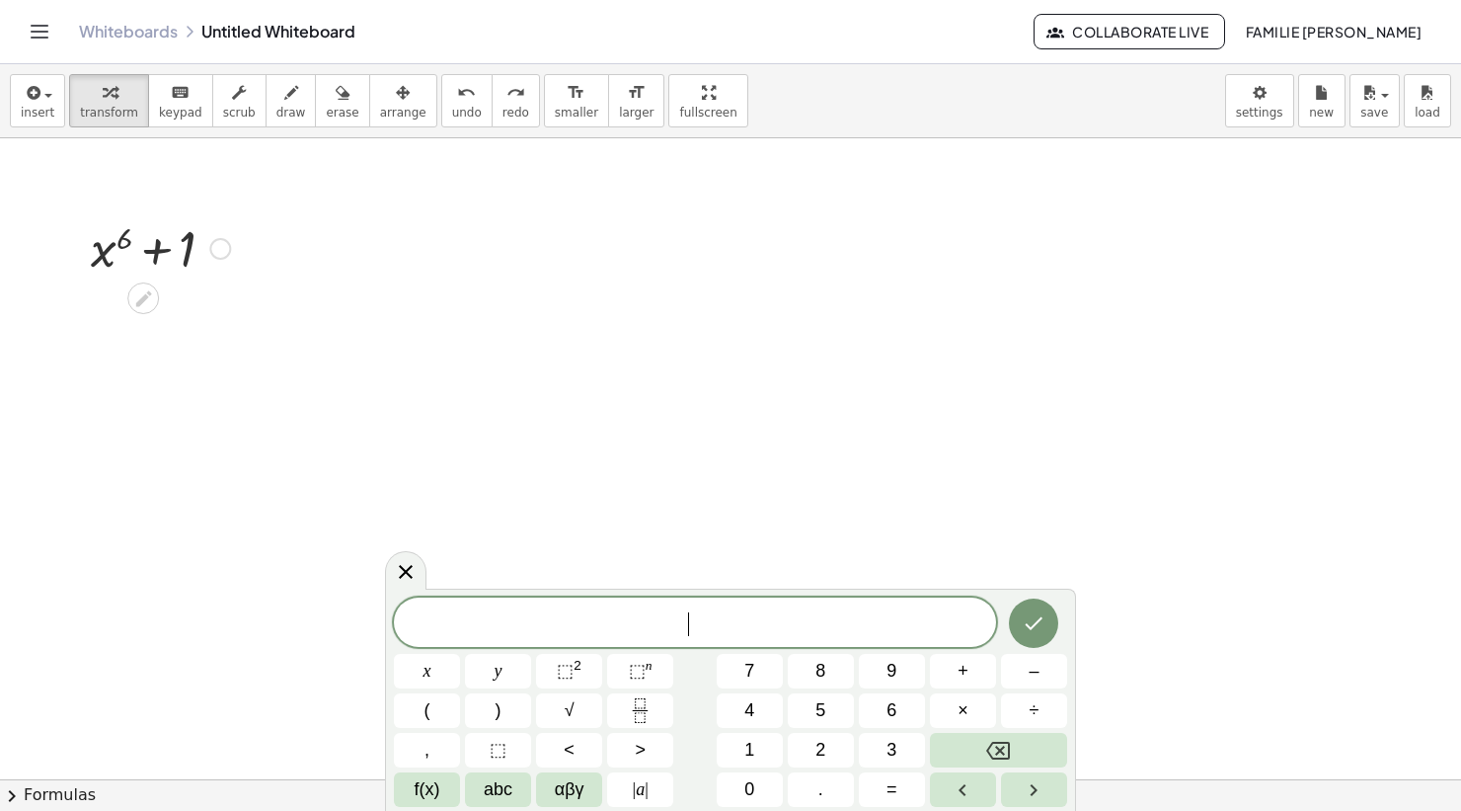
click at [790, 615] on span "​" at bounding box center [695, 624] width 602 height 28
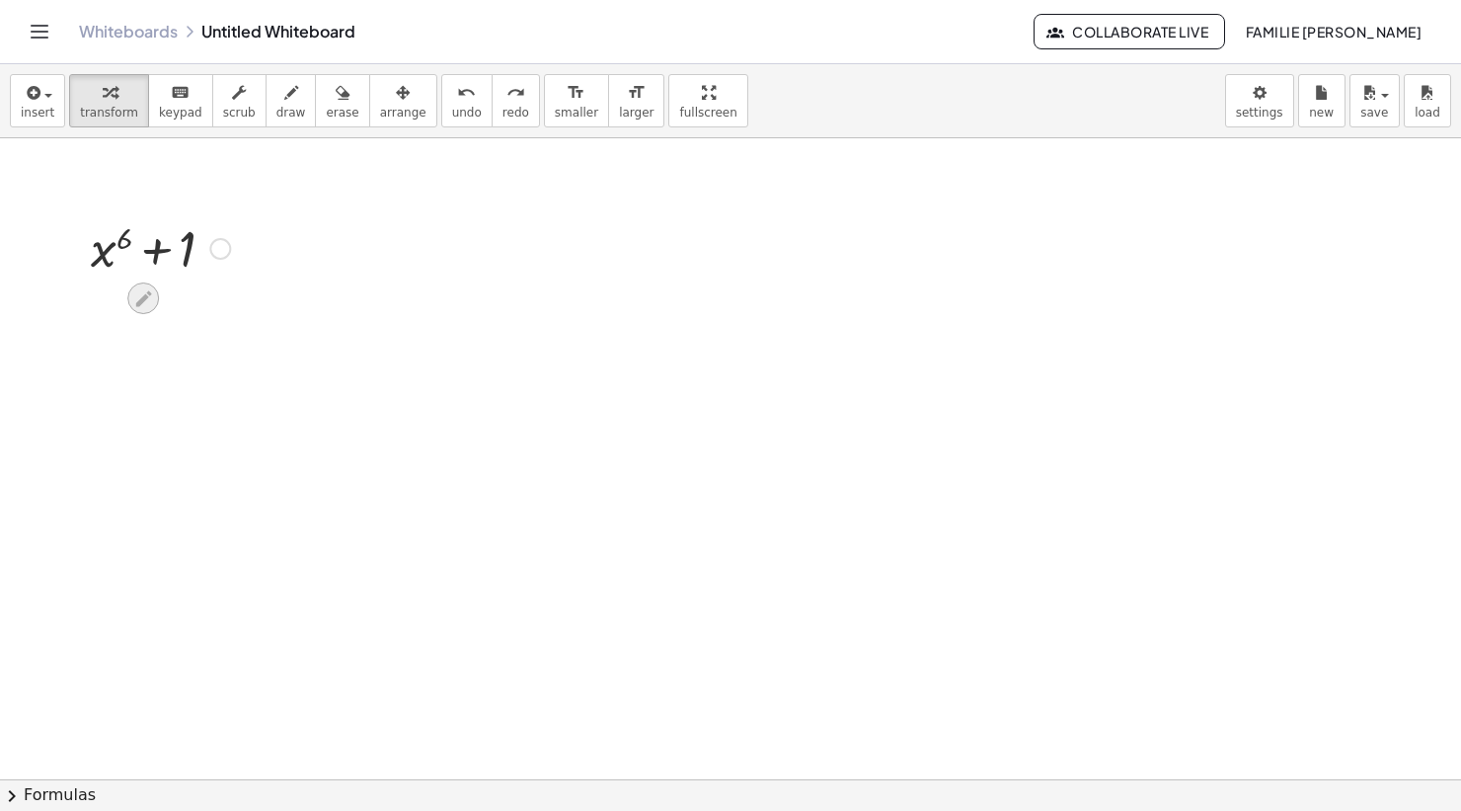
click at [158, 293] on div at bounding box center [143, 298] width 32 height 32
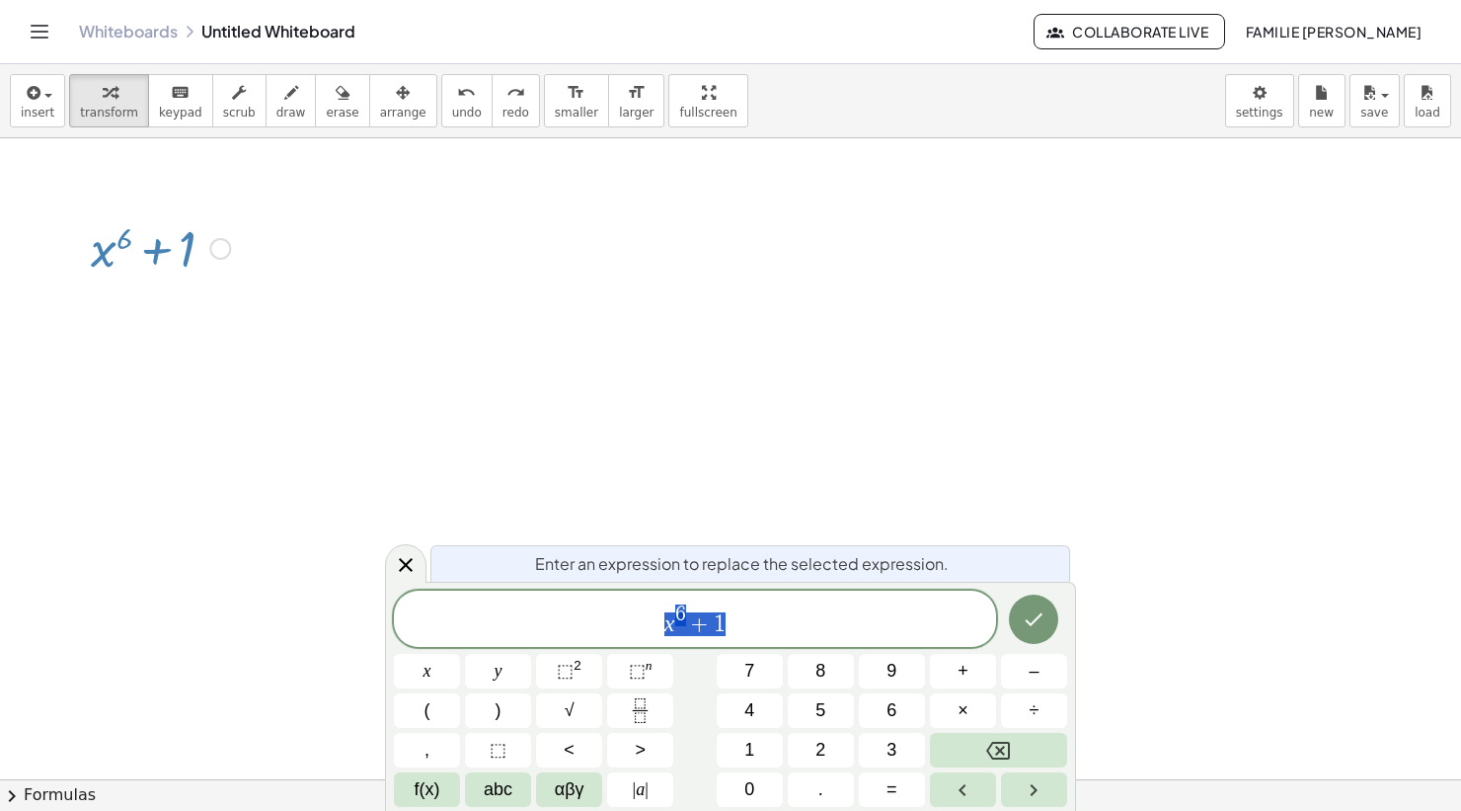
click at [769, 628] on span "x 6 + 1" at bounding box center [695, 620] width 602 height 36
click at [910, 794] on button "=" at bounding box center [892, 789] width 66 height 35
click at [429, 665] on span "x" at bounding box center [428, 671] width 8 height 27
click at [644, 666] on span "⬚" at bounding box center [637, 670] width 17 height 20
click at [892, 713] on span "6" at bounding box center [892, 710] width 10 height 27
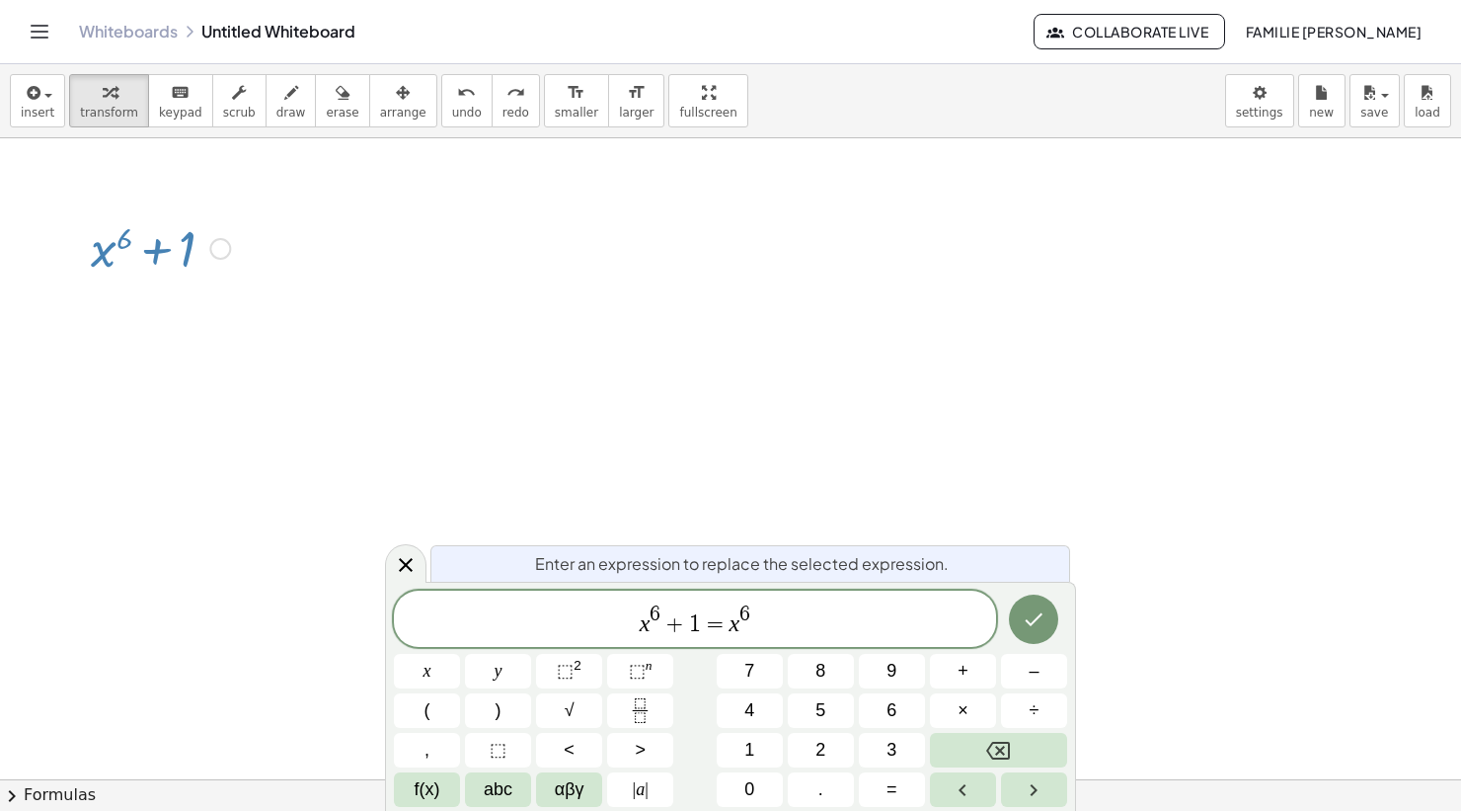
click at [957, 672] on button "+" at bounding box center [963, 671] width 66 height 35
click at [751, 751] on span "1" at bounding box center [749, 749] width 10 height 27
click at [1048, 605] on button "Done" at bounding box center [1033, 618] width 49 height 49
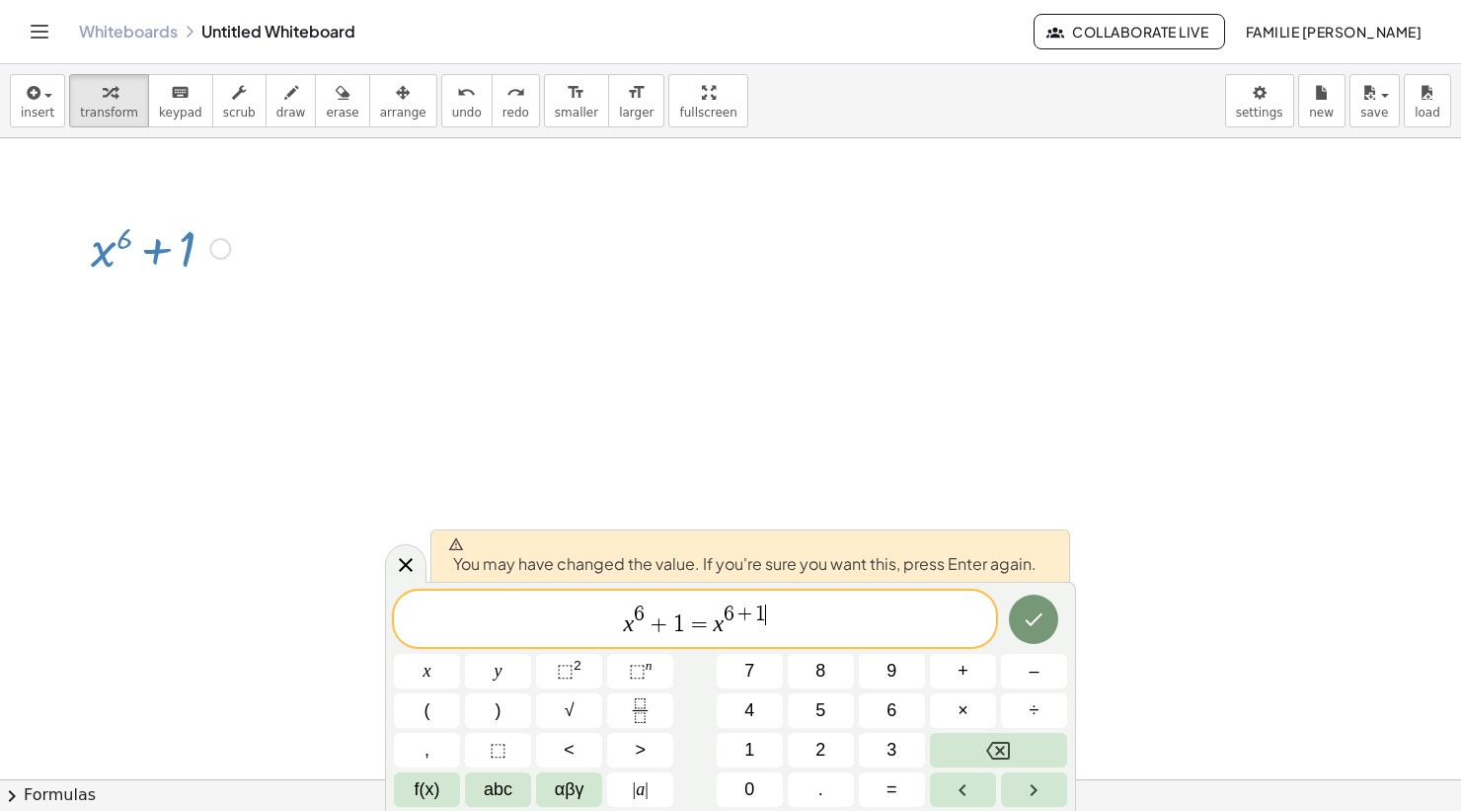
click at [807, 625] on span "x 6 + 1 = x 6 + 1 ​" at bounding box center [695, 620] width 602 height 36
click at [993, 741] on icon "Backspace" at bounding box center [998, 750] width 24 height 18
click at [992, 739] on icon "Backspace" at bounding box center [998, 750] width 24 height 24
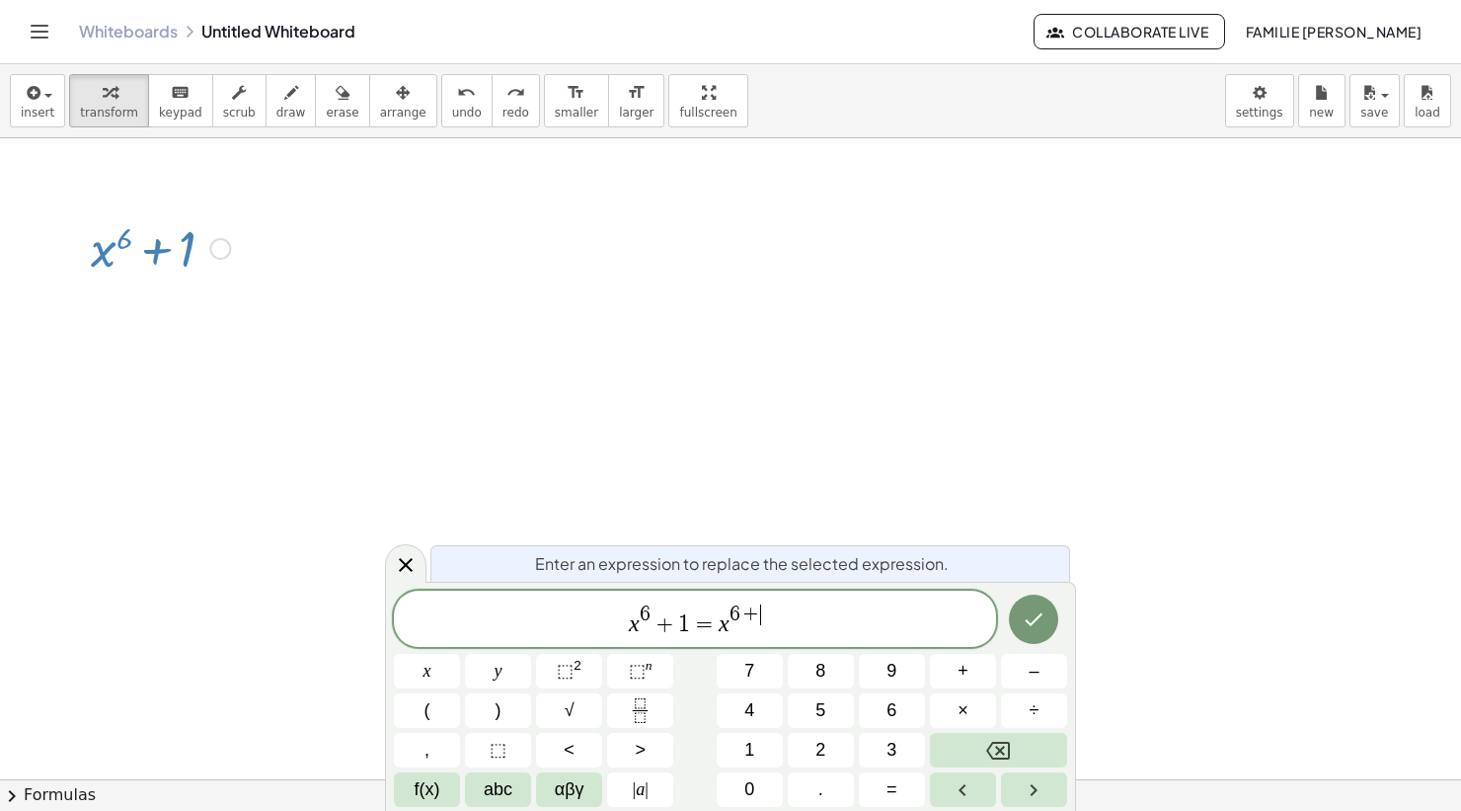
click at [992, 745] on icon "Backspace" at bounding box center [998, 750] width 24 height 24
click at [1044, 788] on icon "Right arrow" at bounding box center [1034, 790] width 24 height 24
click at [957, 663] on button "+" at bounding box center [963, 671] width 66 height 35
click at [887, 710] on span "6" at bounding box center [892, 710] width 10 height 27
click at [1029, 619] on icon "Done" at bounding box center [1034, 619] width 24 height 24
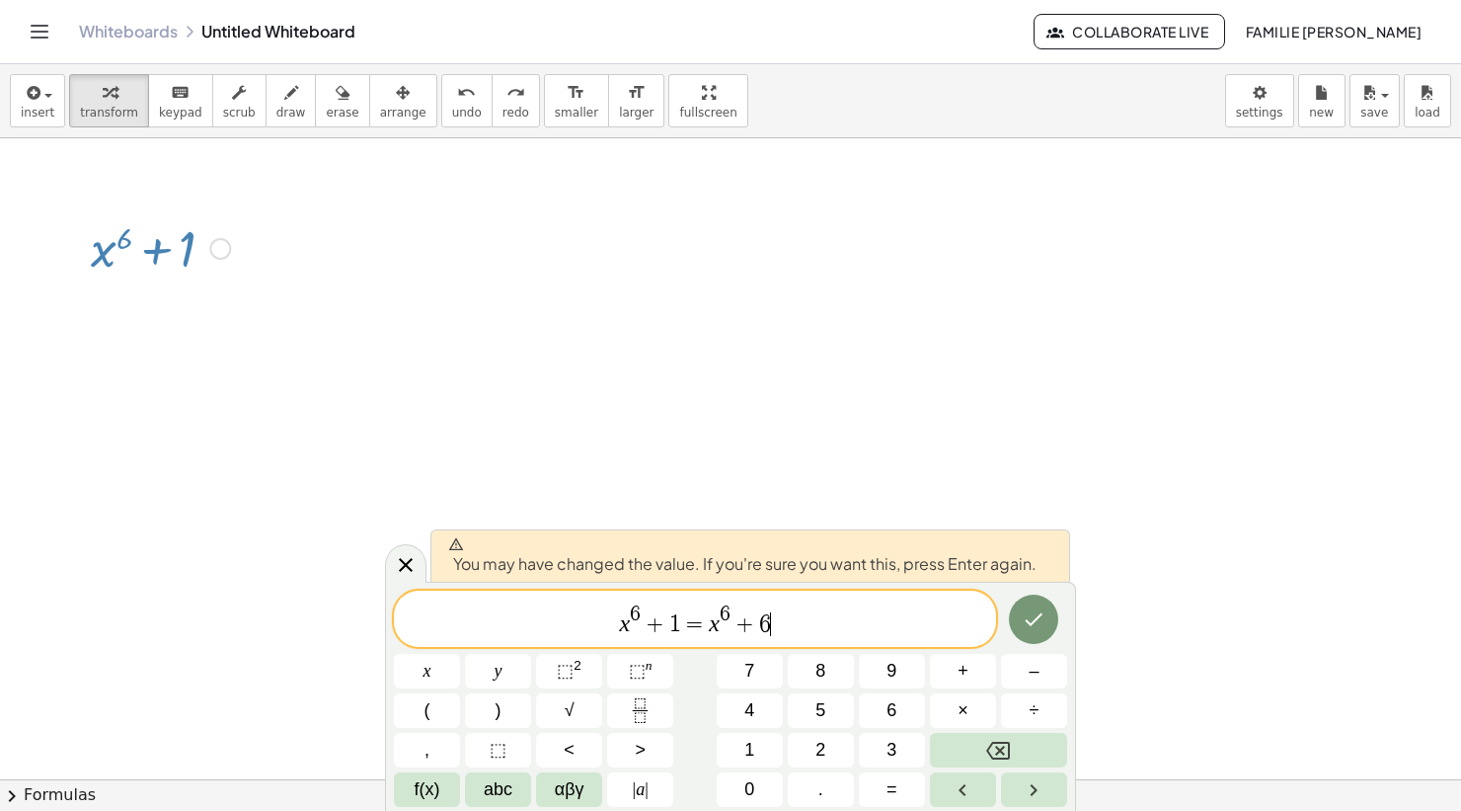
click at [1037, 615] on icon "Done" at bounding box center [1034, 619] width 24 height 24
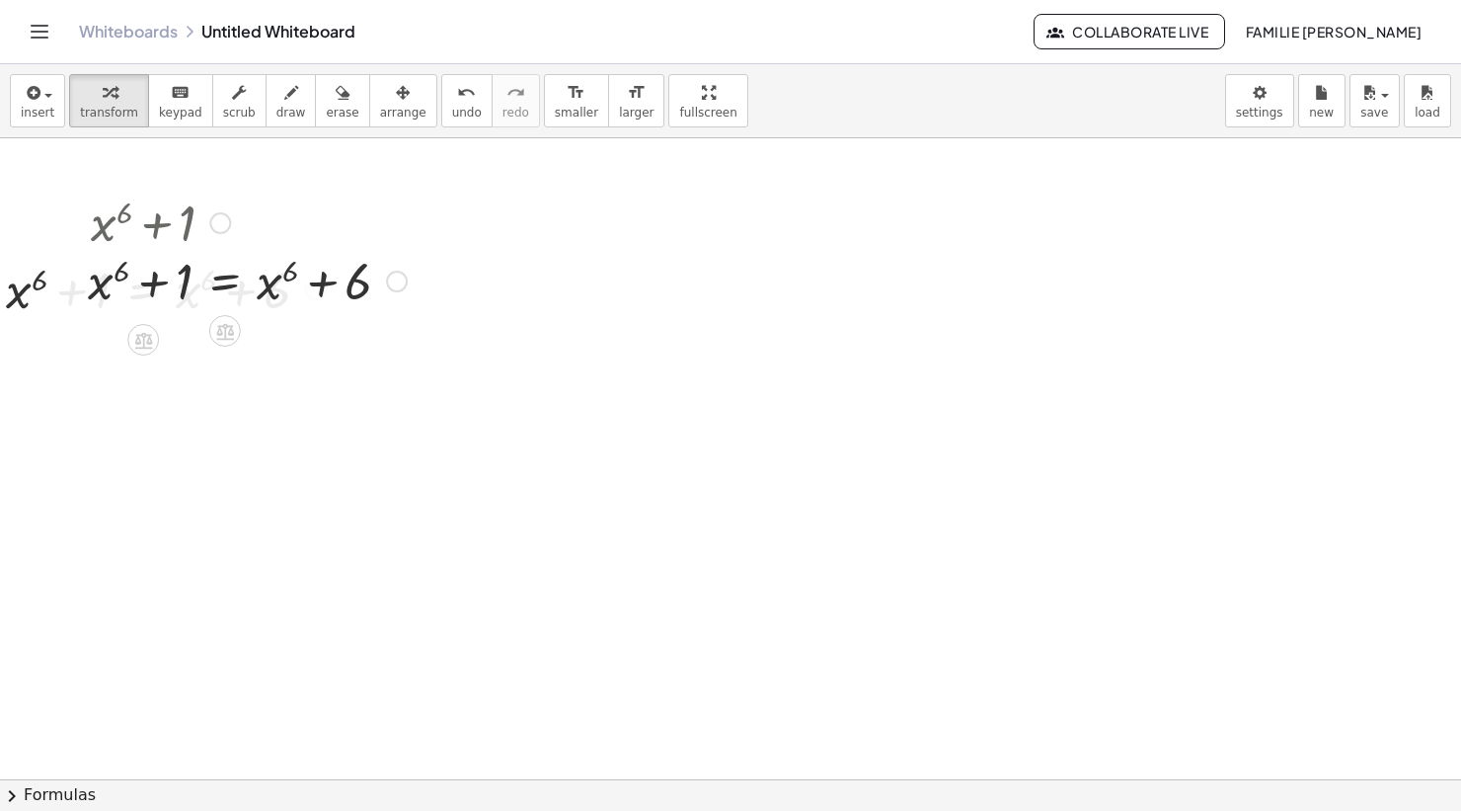
scroll to position [30, 0]
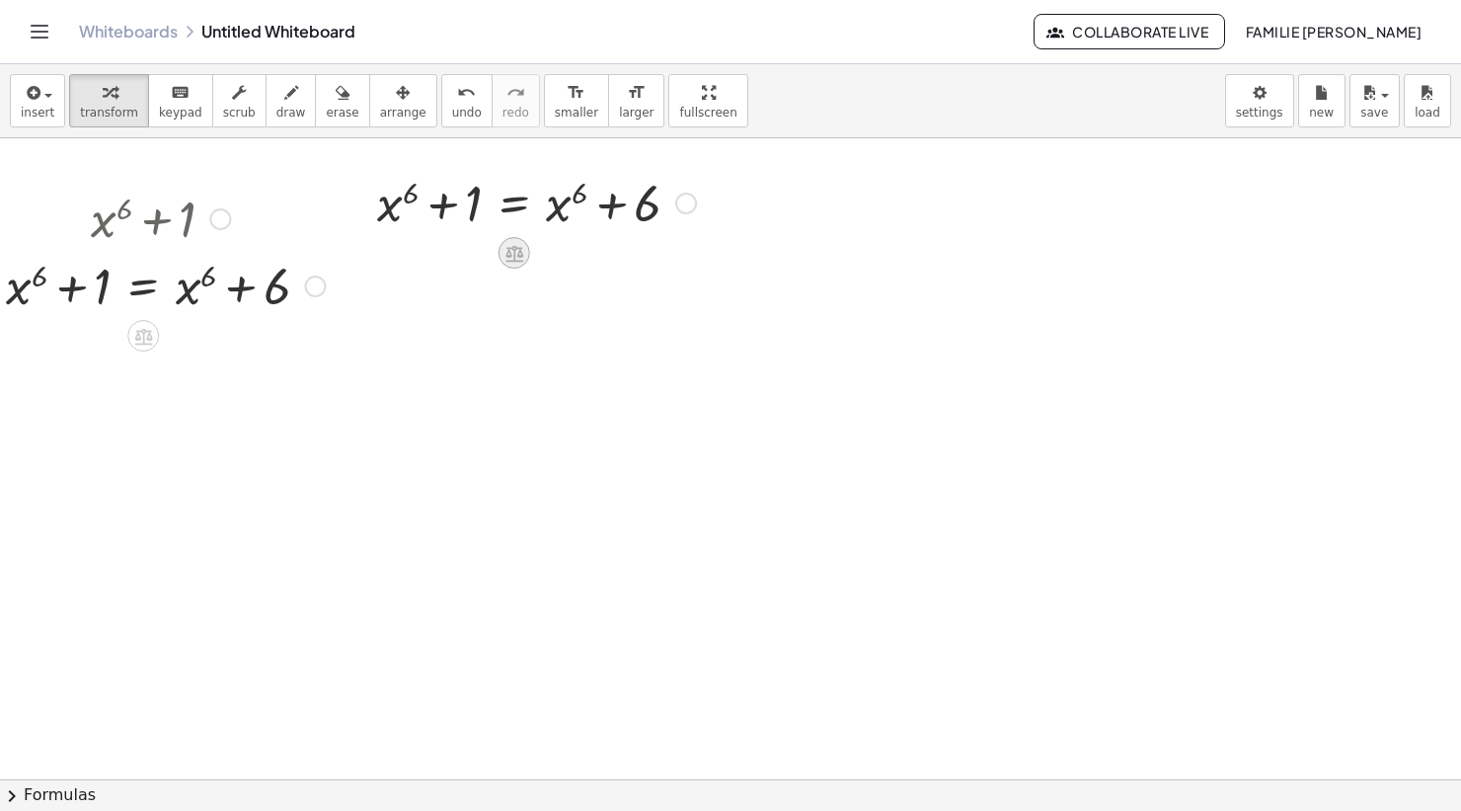
click at [526, 247] on div at bounding box center [515, 253] width 32 height 32
click at [477, 252] on span "−" at bounding box center [475, 253] width 12 height 29
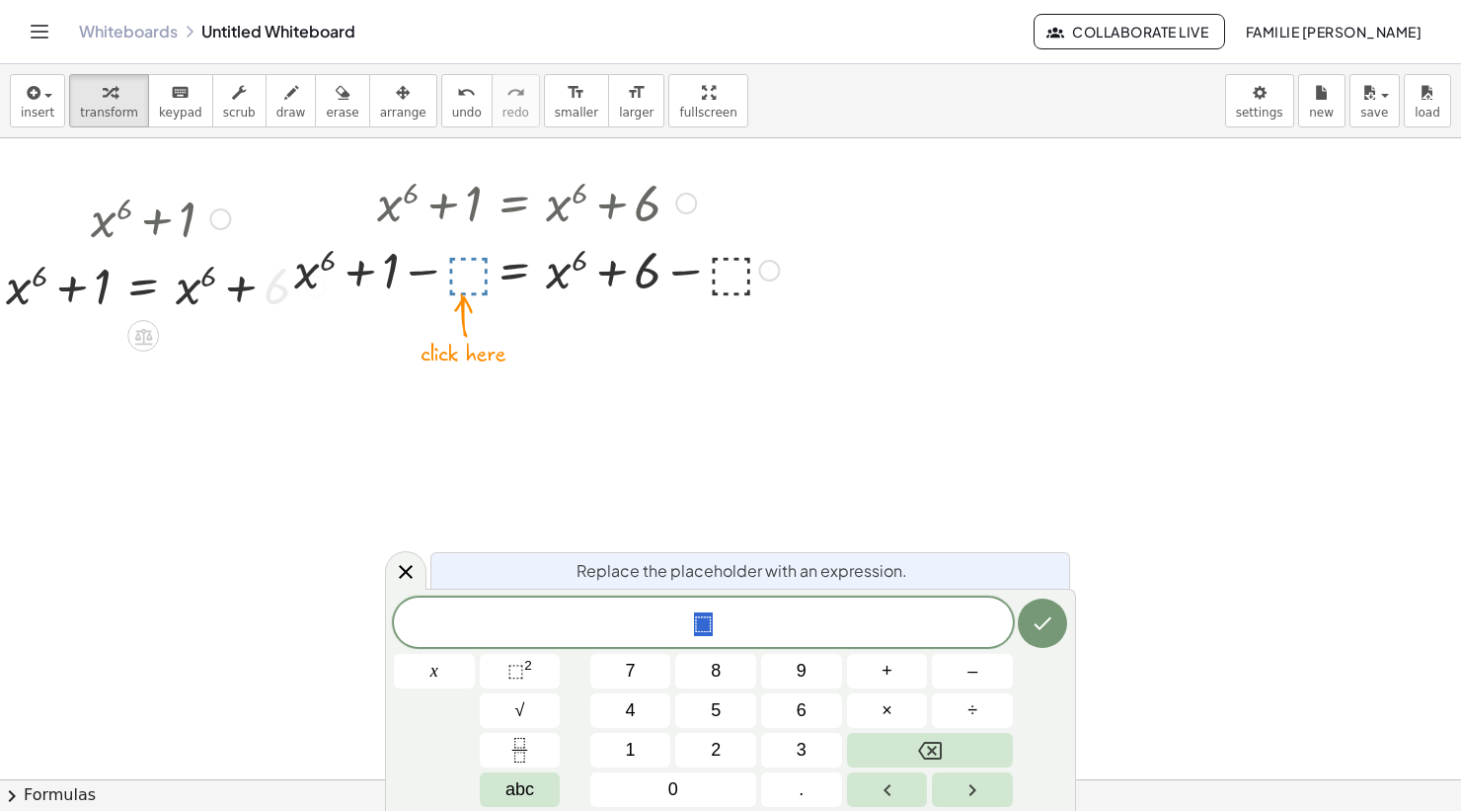
click at [980, 680] on button "–" at bounding box center [972, 671] width 81 height 35
click at [711, 708] on span "5" at bounding box center [716, 710] width 10 height 27
click at [928, 752] on icon "Backspace" at bounding box center [930, 750] width 24 height 18
click at [723, 698] on button "5" at bounding box center [715, 710] width 81 height 35
click at [1062, 623] on button "Done" at bounding box center [1042, 622] width 49 height 49
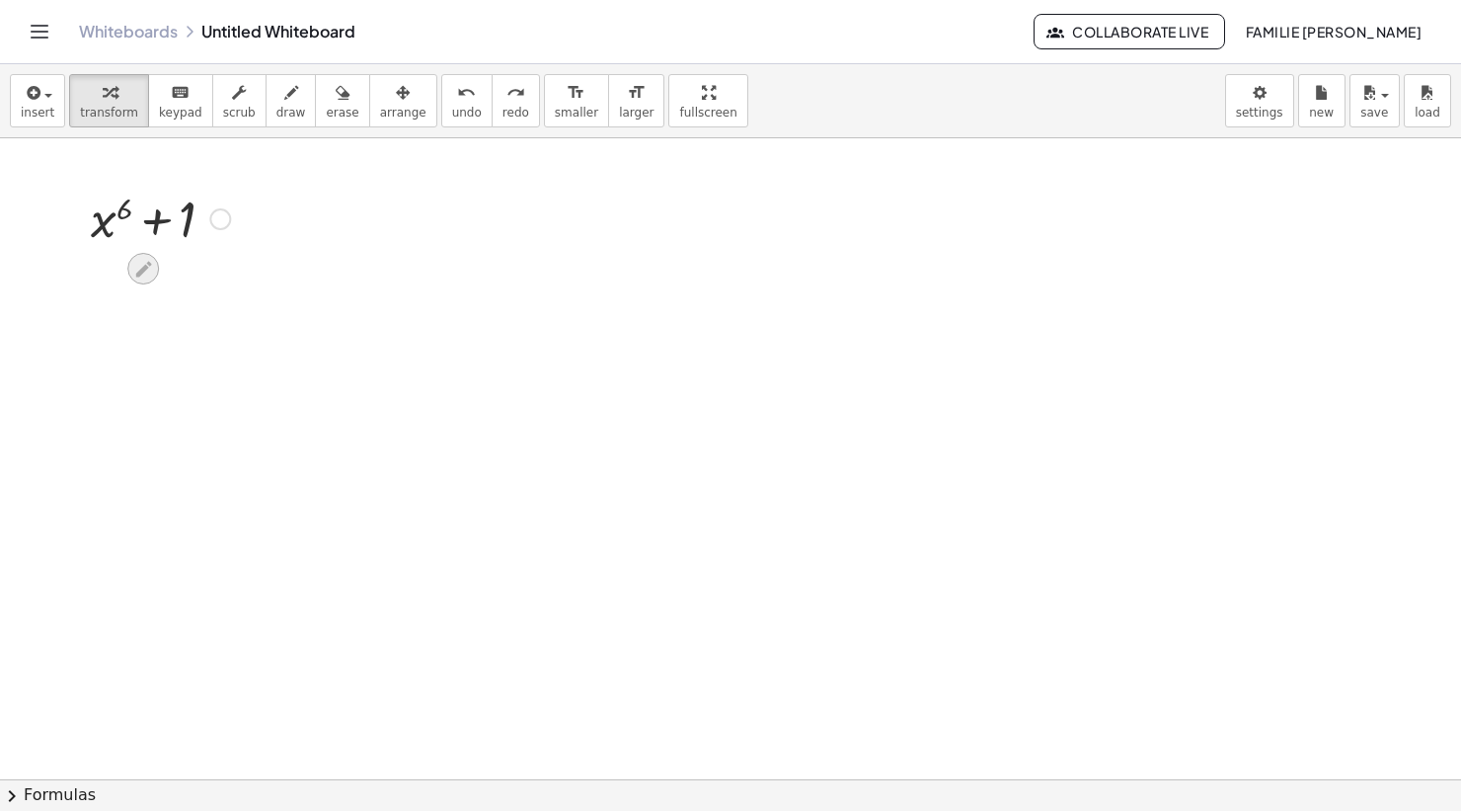
click at [133, 274] on icon at bounding box center [143, 269] width 21 height 21
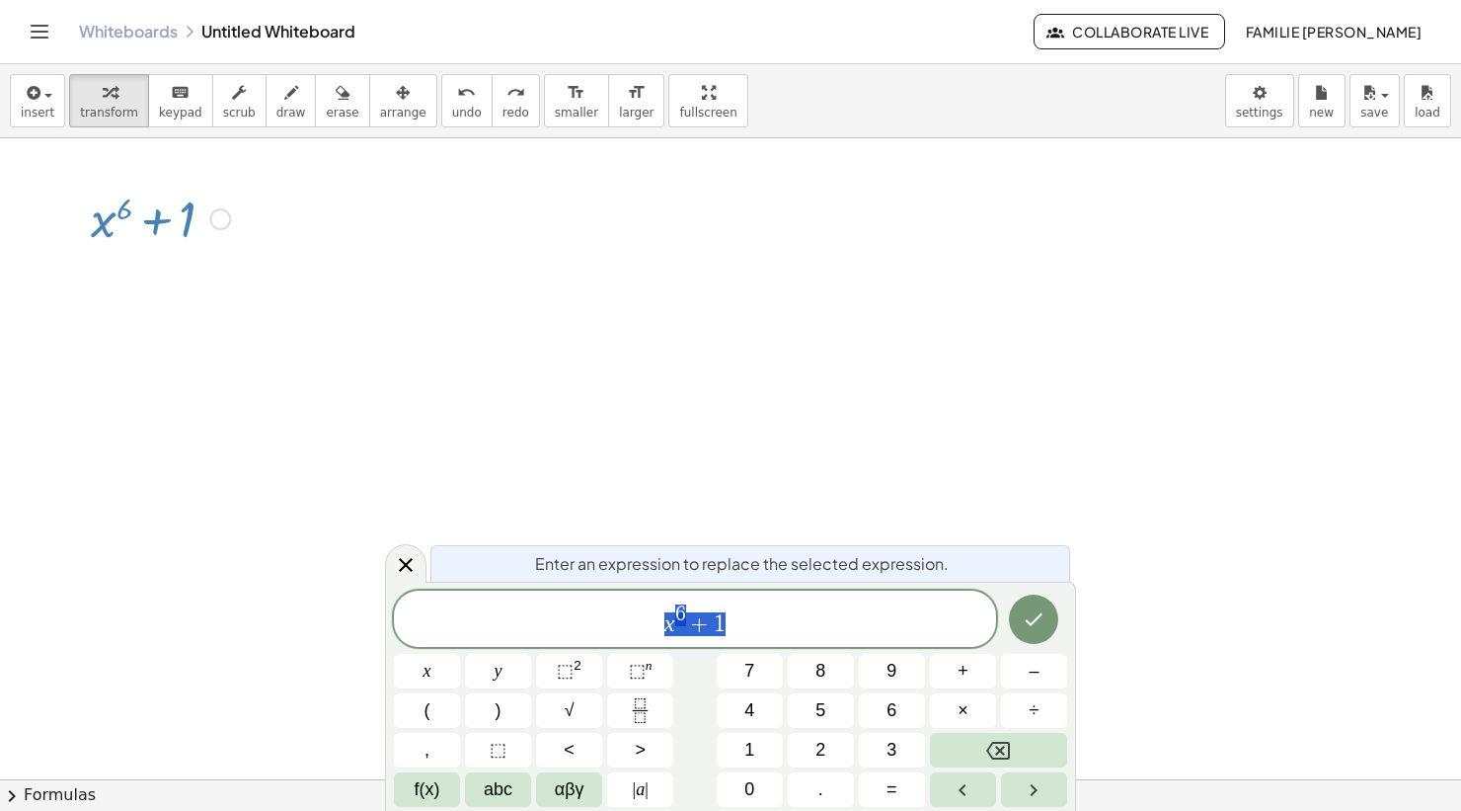
click at [757, 614] on span "x 6 + 1" at bounding box center [695, 620] width 602 height 36
click at [883, 787] on button "=" at bounding box center [892, 789] width 66 height 35
click at [426, 658] on span "x" at bounding box center [428, 671] width 8 height 27
click at [642, 669] on span "⬚" at bounding box center [637, 670] width 17 height 20
click at [891, 718] on span "6" at bounding box center [892, 710] width 10 height 27
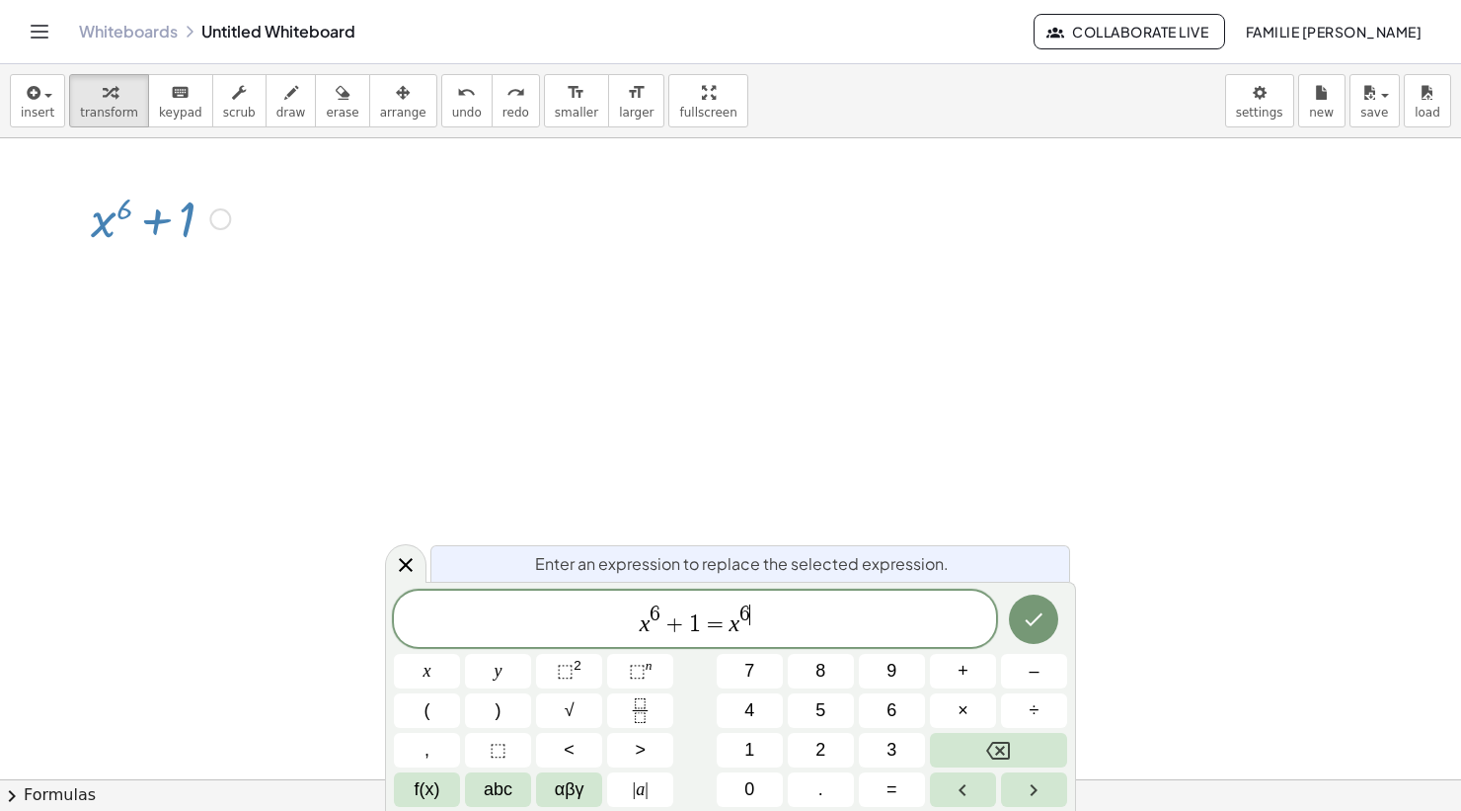
click at [1056, 793] on button "Right arrow" at bounding box center [1034, 789] width 66 height 35
click at [967, 677] on span "+" at bounding box center [963, 671] width 11 height 27
click at [750, 749] on span "1" at bounding box center [749, 749] width 10 height 27
click at [1042, 610] on icon "Done" at bounding box center [1034, 619] width 24 height 24
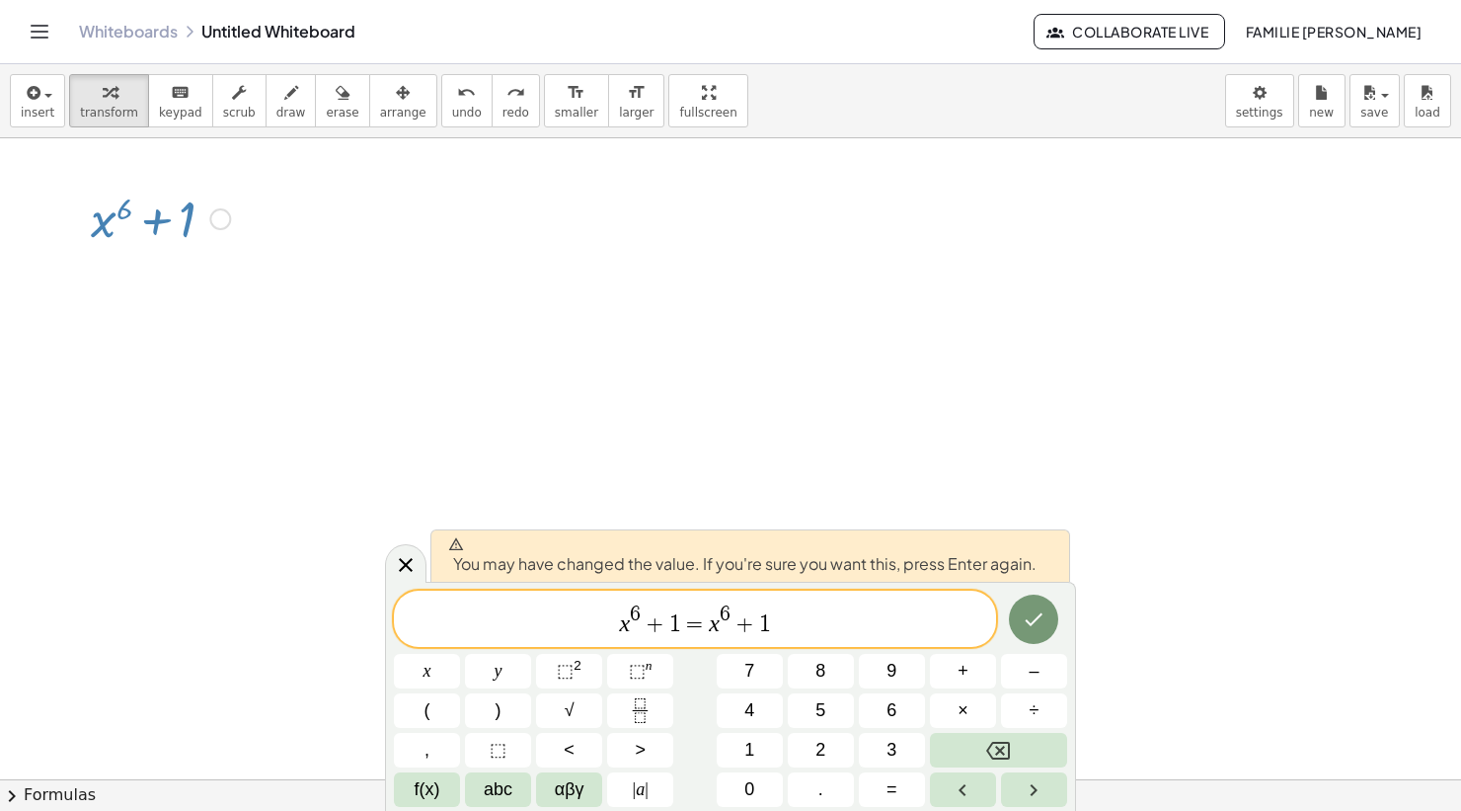
click at [1048, 605] on button "Done" at bounding box center [1033, 618] width 49 height 49
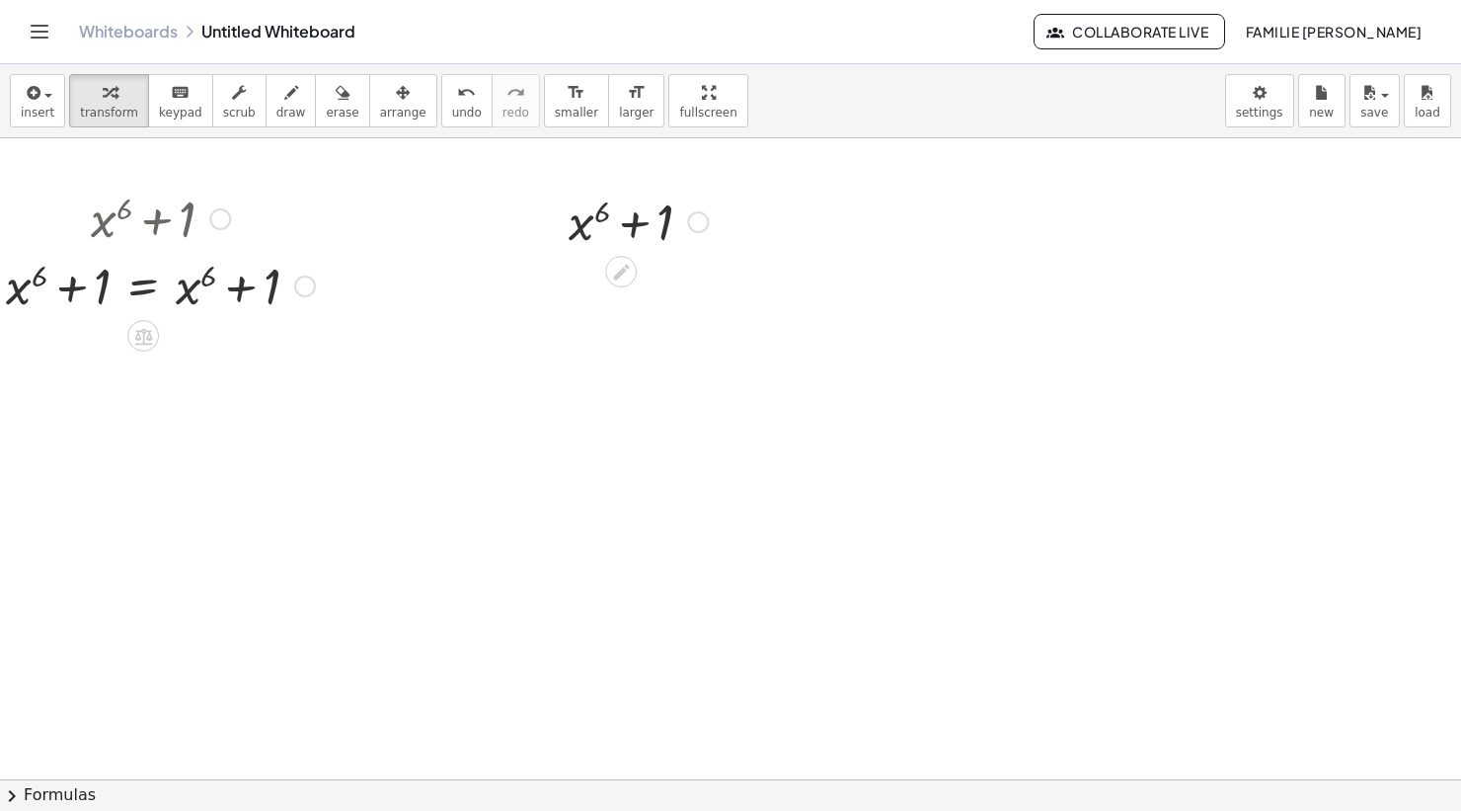
click at [722, 227] on div "+ x 6 + 1" at bounding box center [631, 220] width 184 height 77
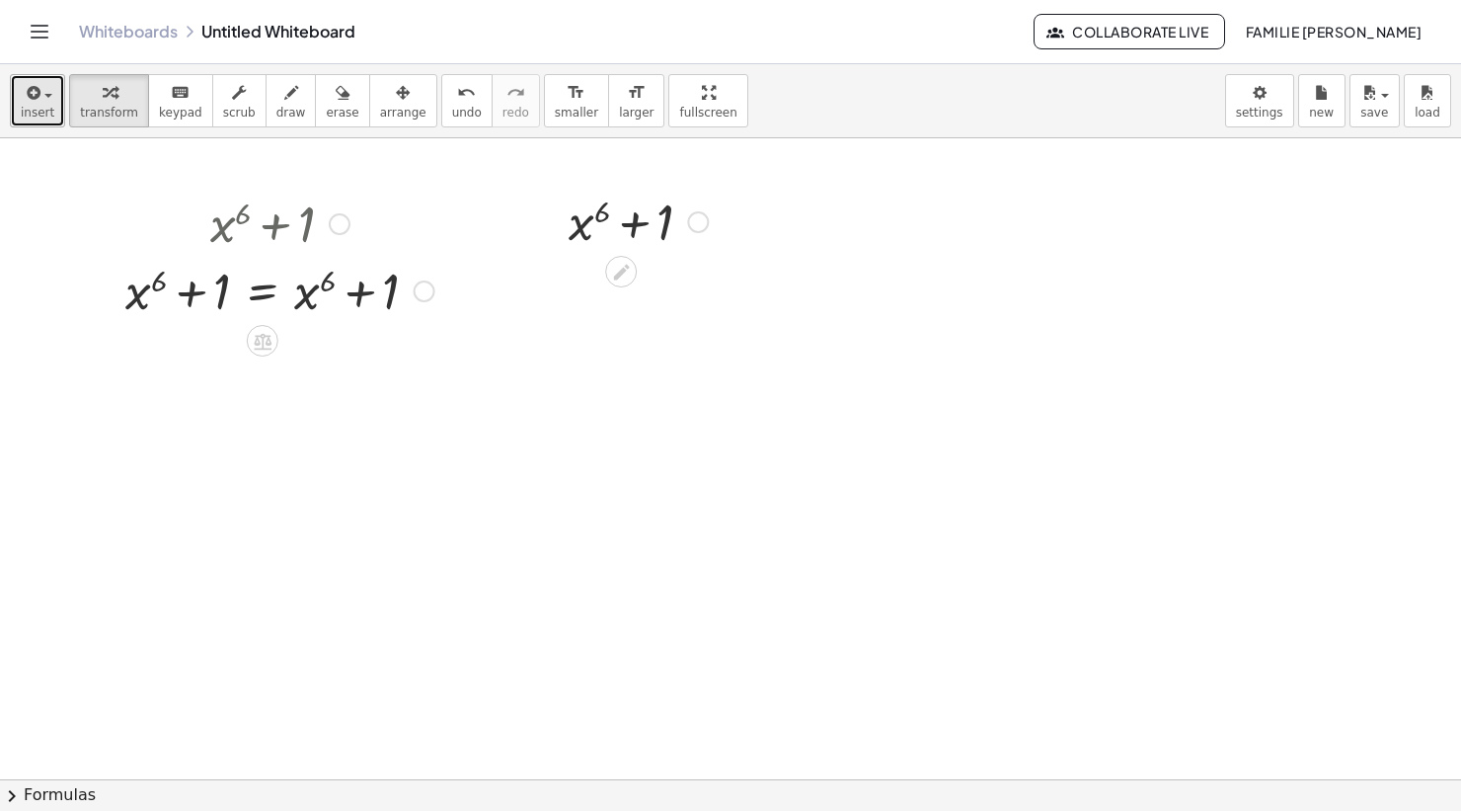
click at [57, 105] on button "insert" at bounding box center [37, 100] width 55 height 53
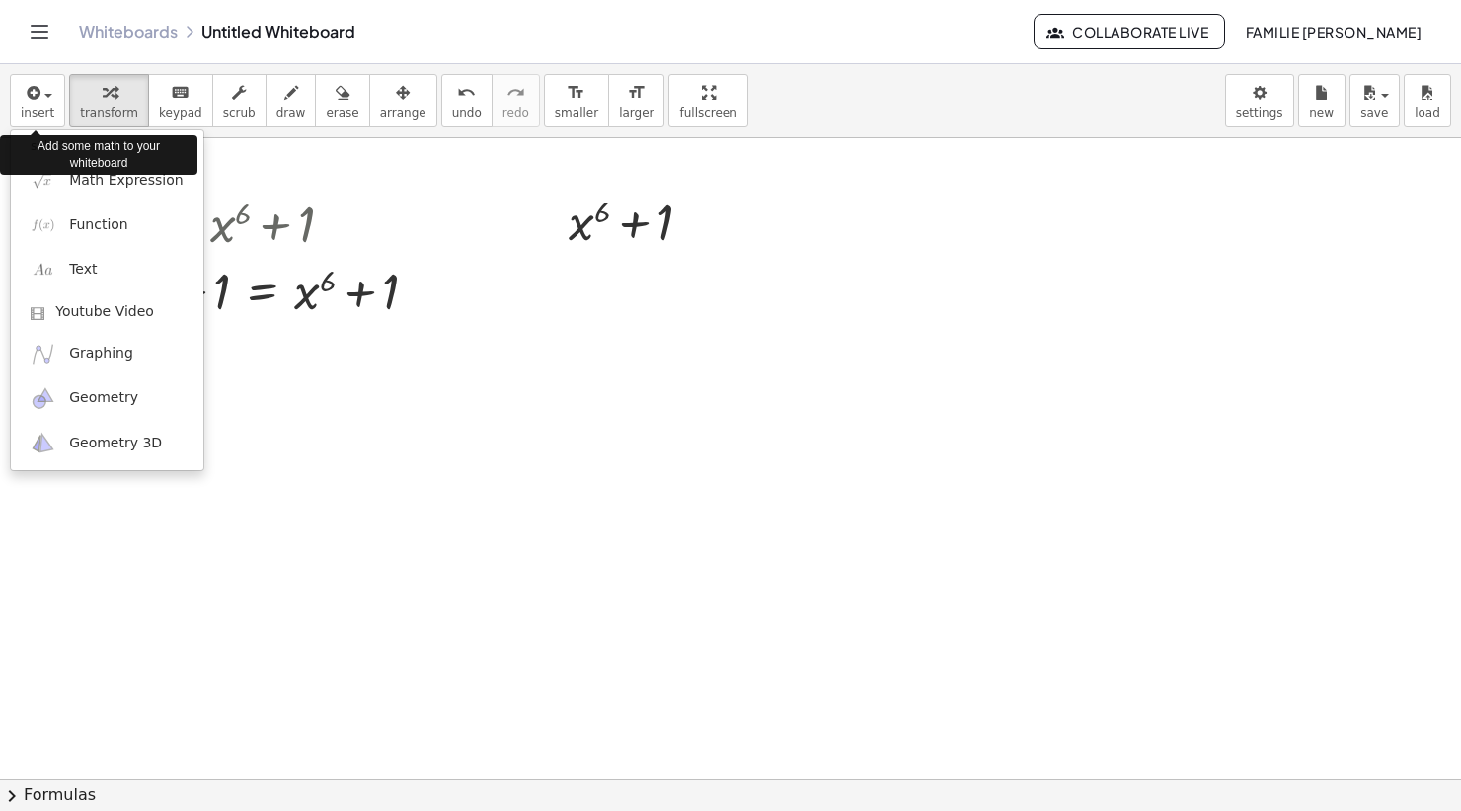
click at [291, 427] on div at bounding box center [730, 405] width 1461 height 811
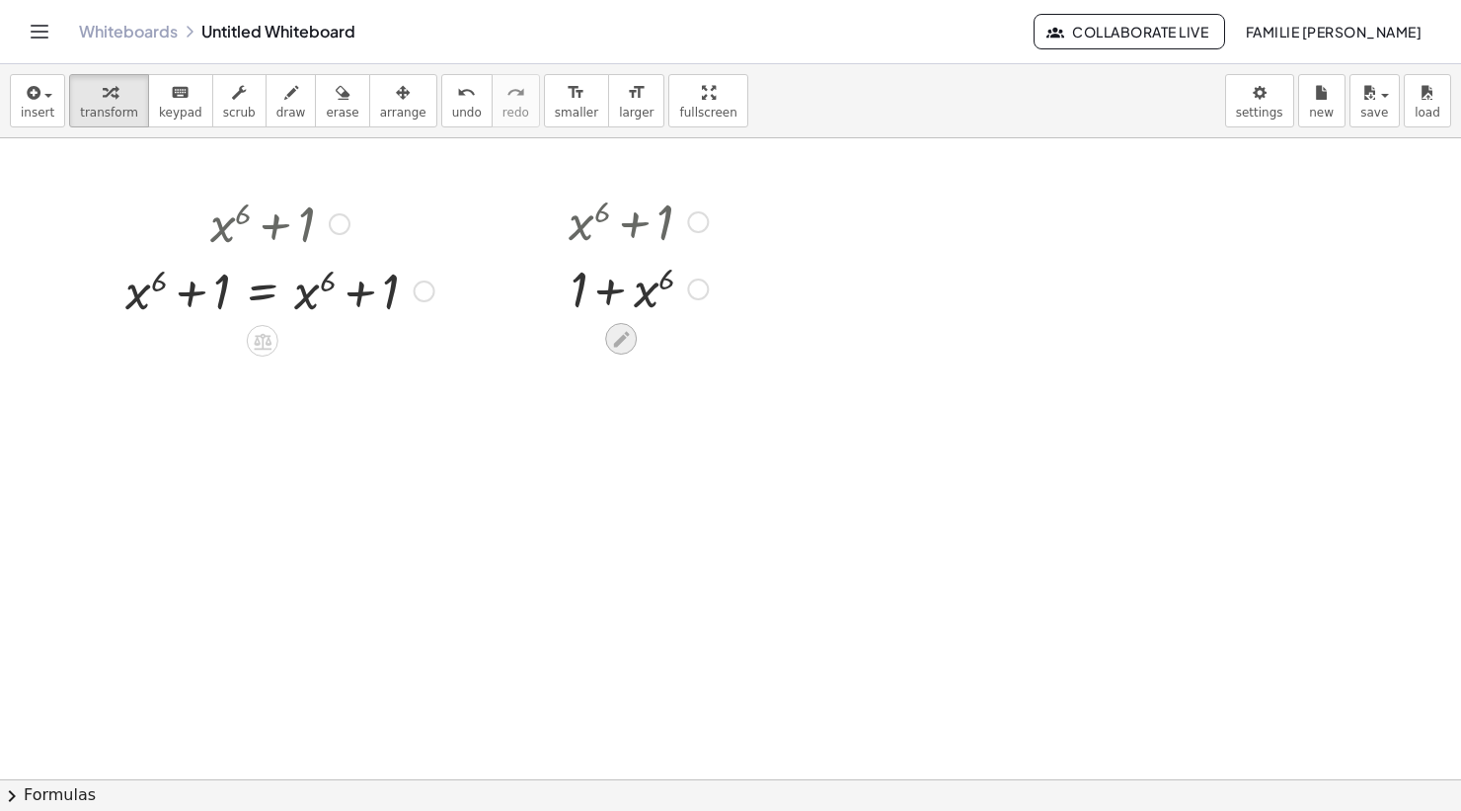
click at [630, 335] on icon at bounding box center [621, 339] width 21 height 21
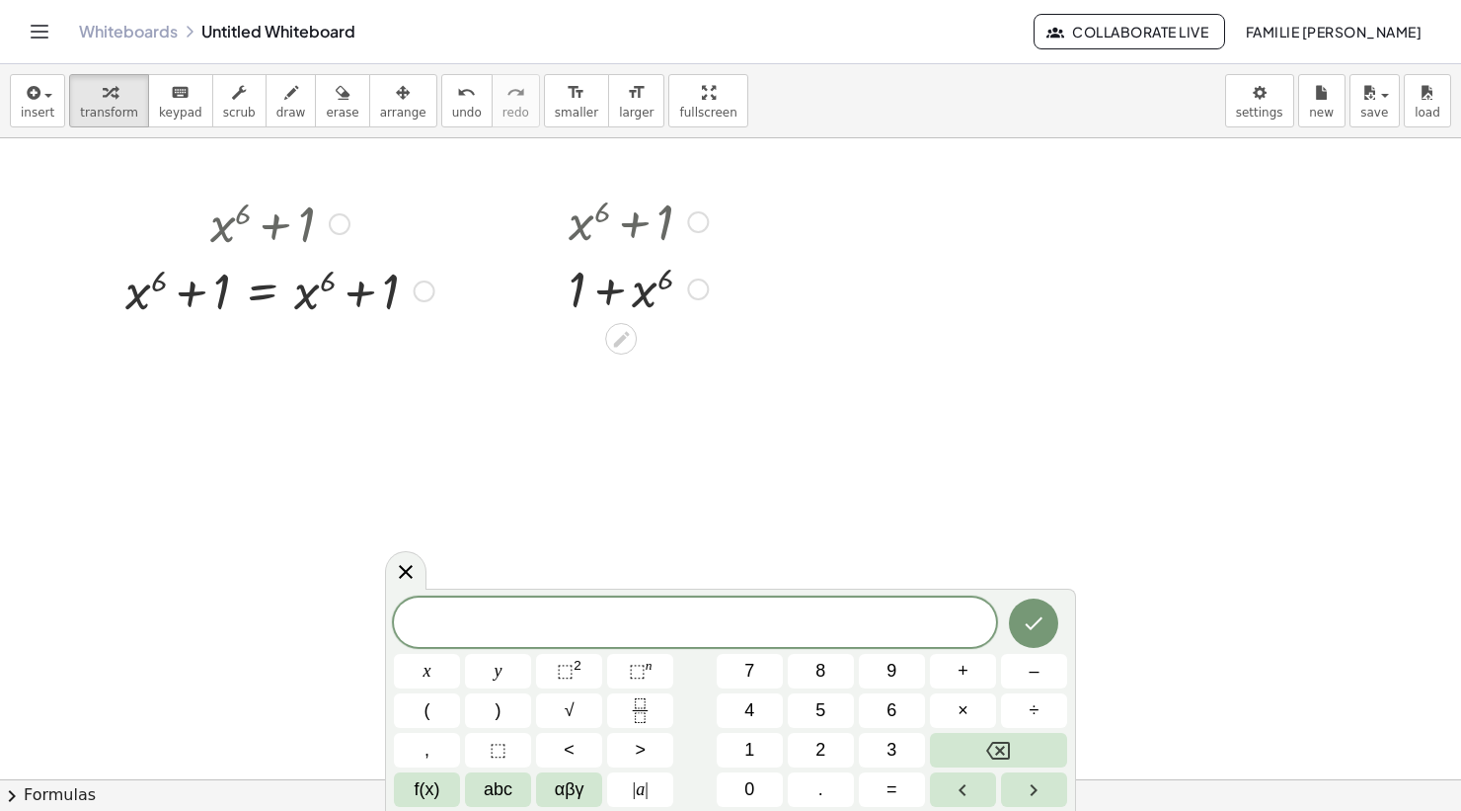
click at [740, 714] on button "4" at bounding box center [750, 710] width 66 height 35
click at [1029, 615] on icon "Done" at bounding box center [1034, 623] width 24 height 24
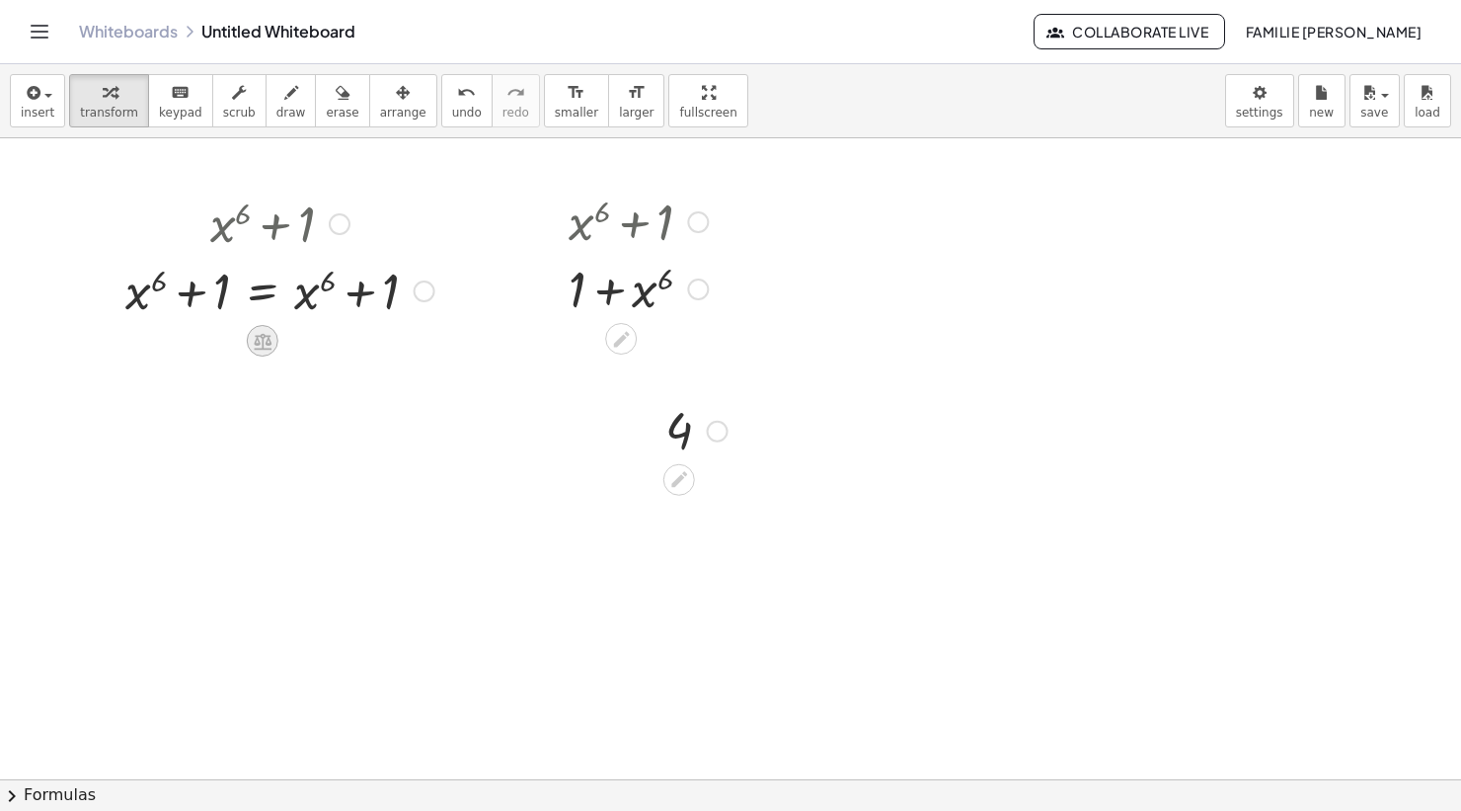
click at [263, 347] on icon at bounding box center [263, 341] width 18 height 17
click at [295, 338] on div "÷" at bounding box center [302, 341] width 32 height 32
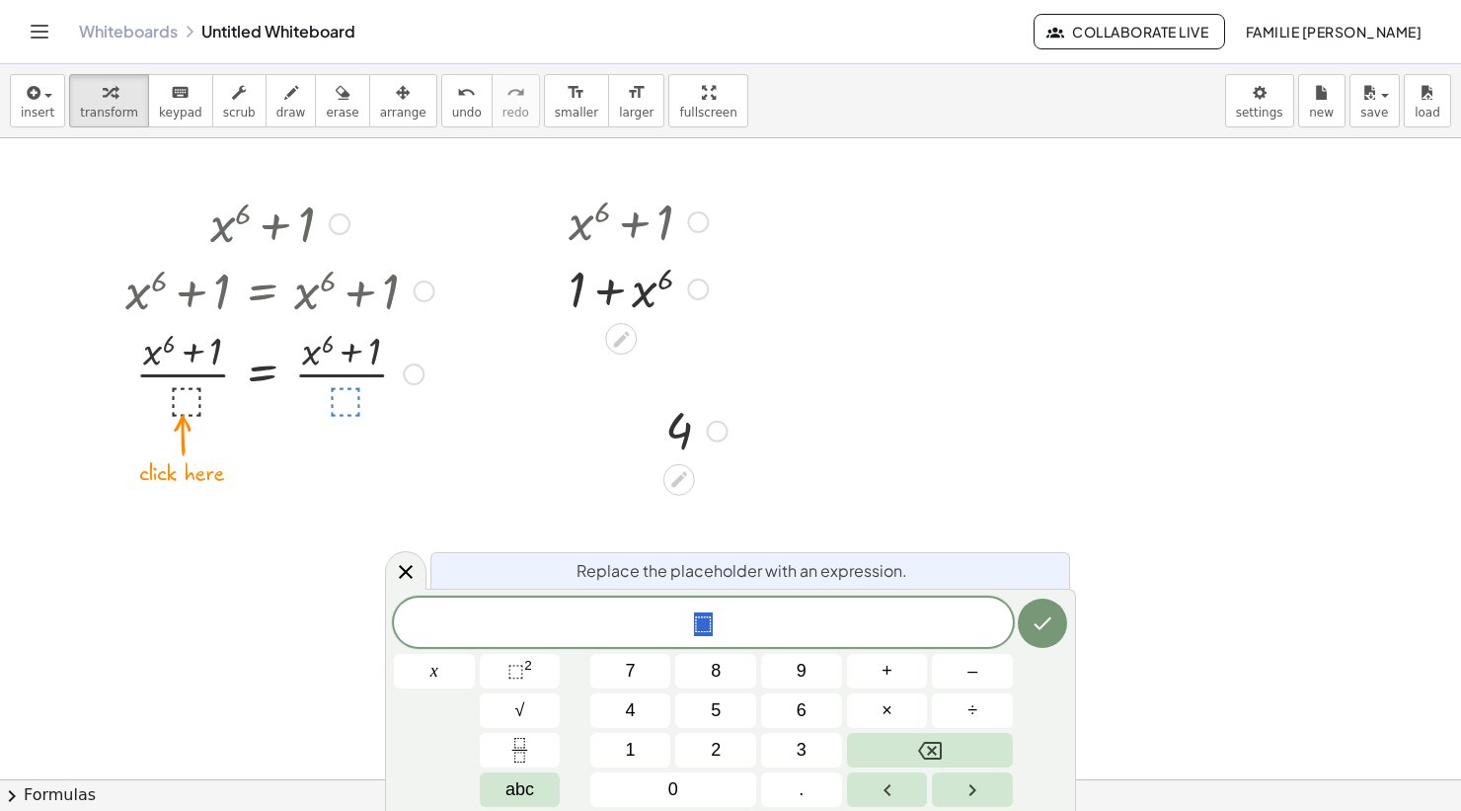
click at [460, 667] on button "x" at bounding box center [434, 671] width 81 height 35
click at [545, 667] on button "⬚ 2" at bounding box center [520, 671] width 81 height 35
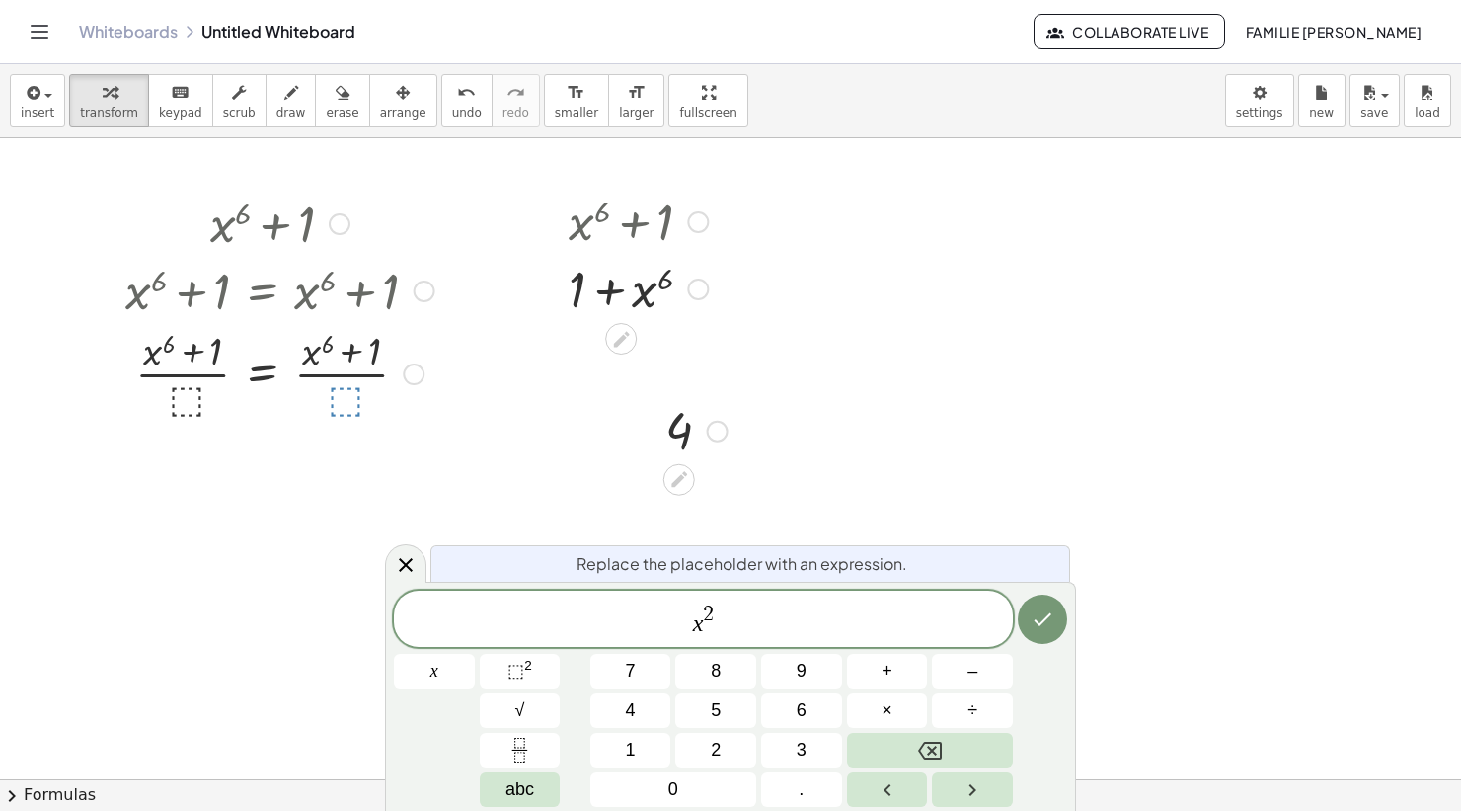
click at [893, 675] on button "+" at bounding box center [887, 671] width 81 height 35
click at [651, 740] on button "1" at bounding box center [630, 750] width 81 height 35
click at [1044, 611] on icon "Done" at bounding box center [1043, 619] width 24 height 24
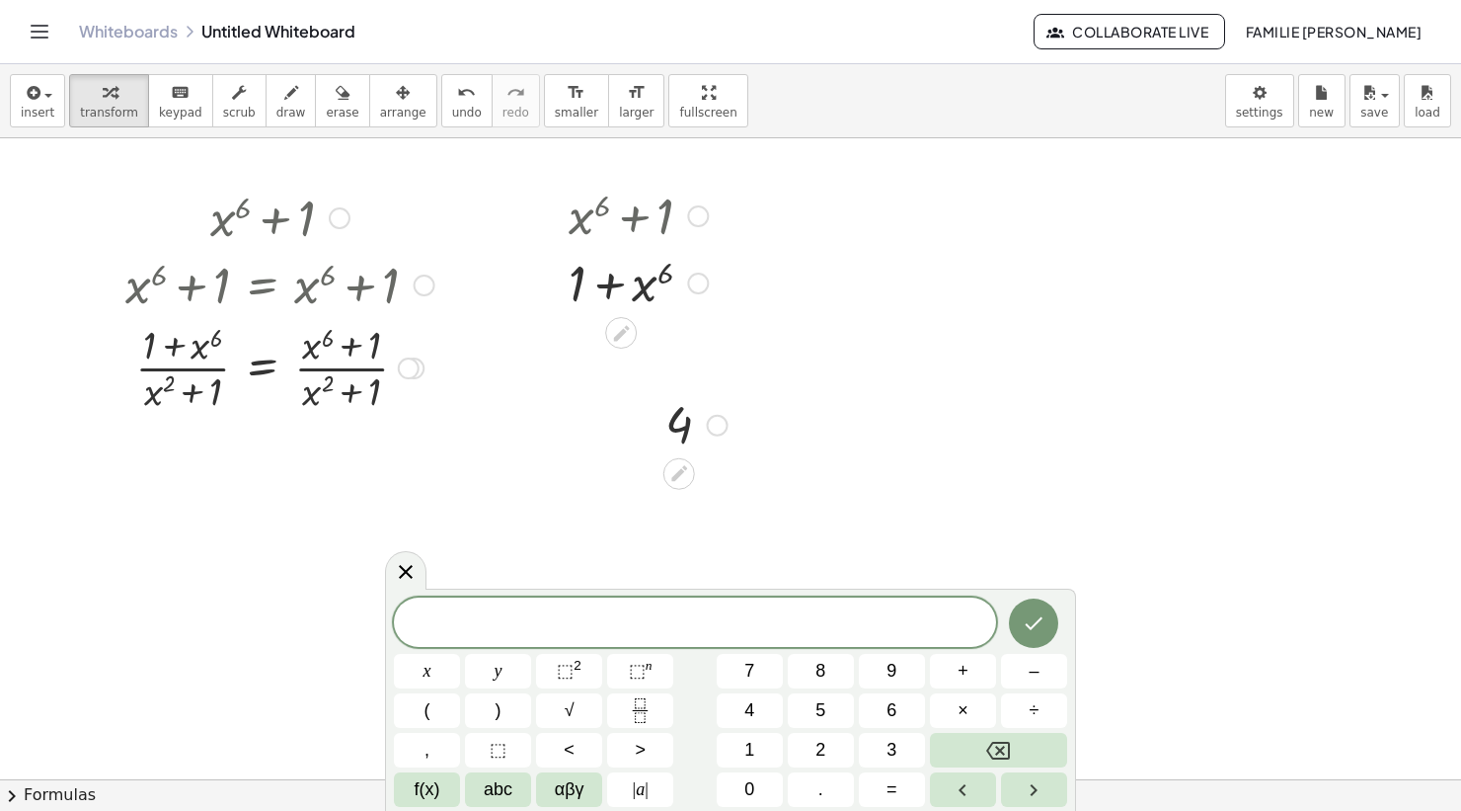
scroll to position [32, 0]
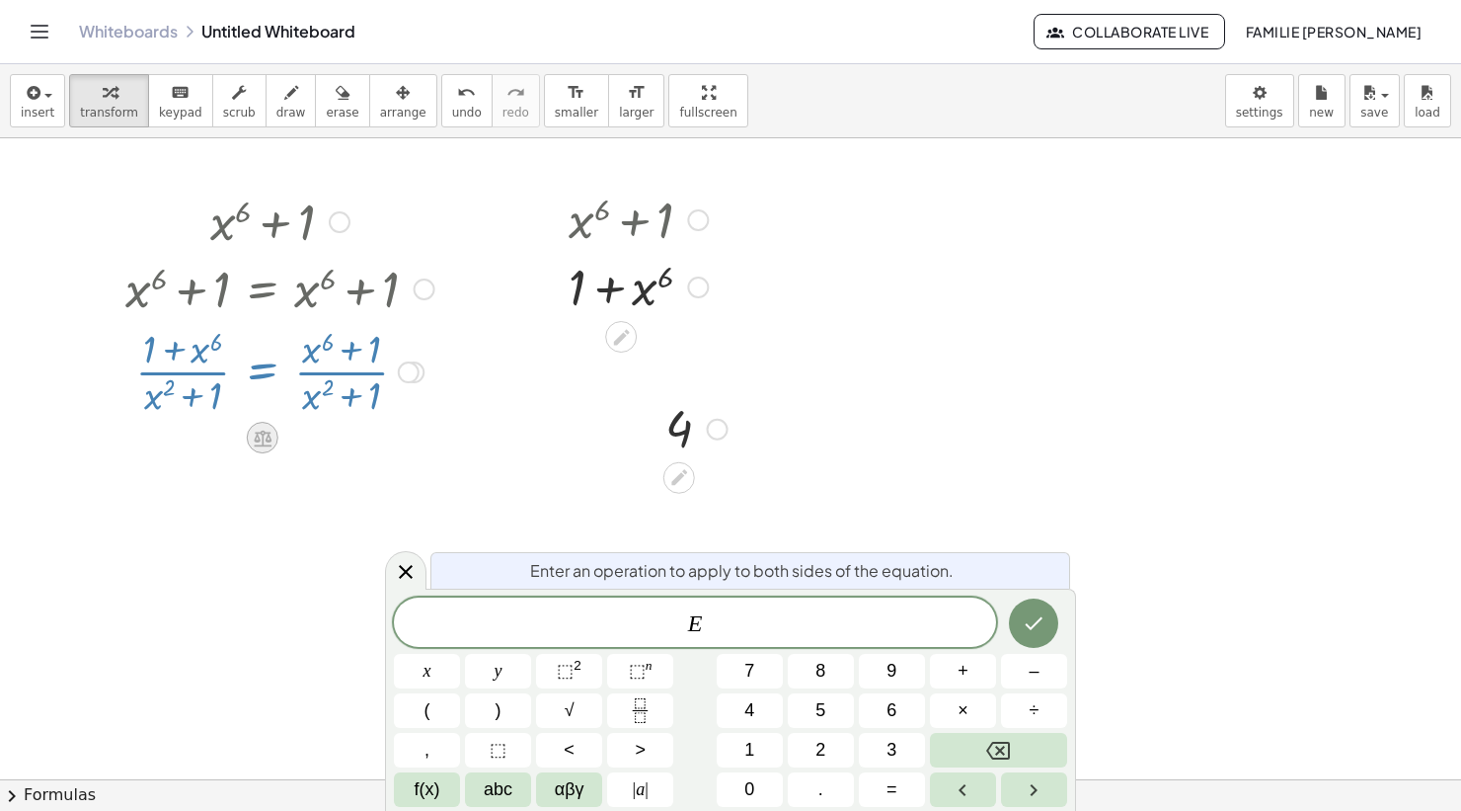
click at [269, 439] on icon at bounding box center [263, 437] width 18 height 17
click at [271, 447] on div at bounding box center [263, 438] width 32 height 32
click at [404, 569] on icon at bounding box center [406, 572] width 14 height 14
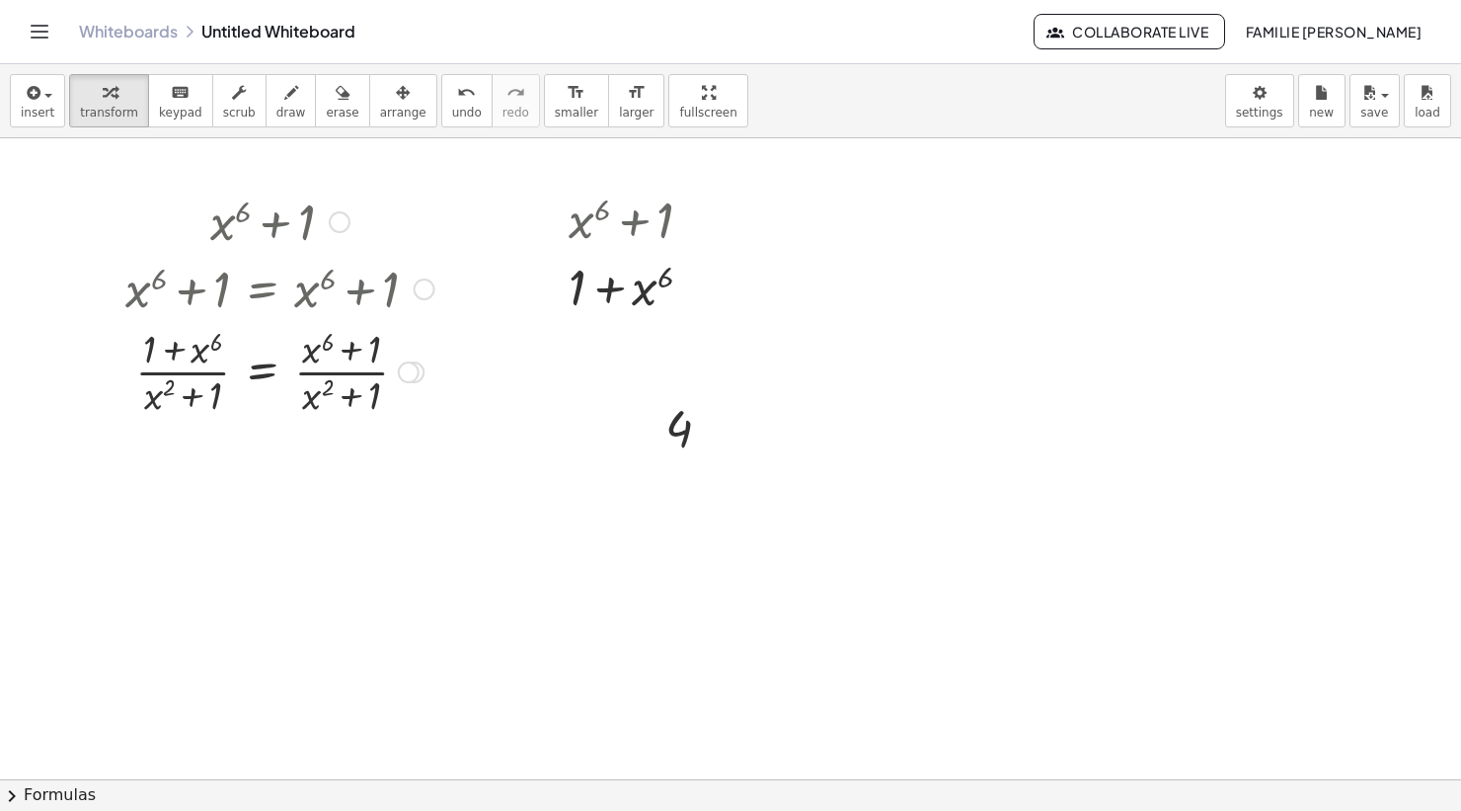
click at [273, 288] on div at bounding box center [280, 287] width 329 height 67
click at [261, 445] on icon at bounding box center [263, 437] width 18 height 17
click at [264, 433] on span "×" at bounding box center [263, 438] width 12 height 29
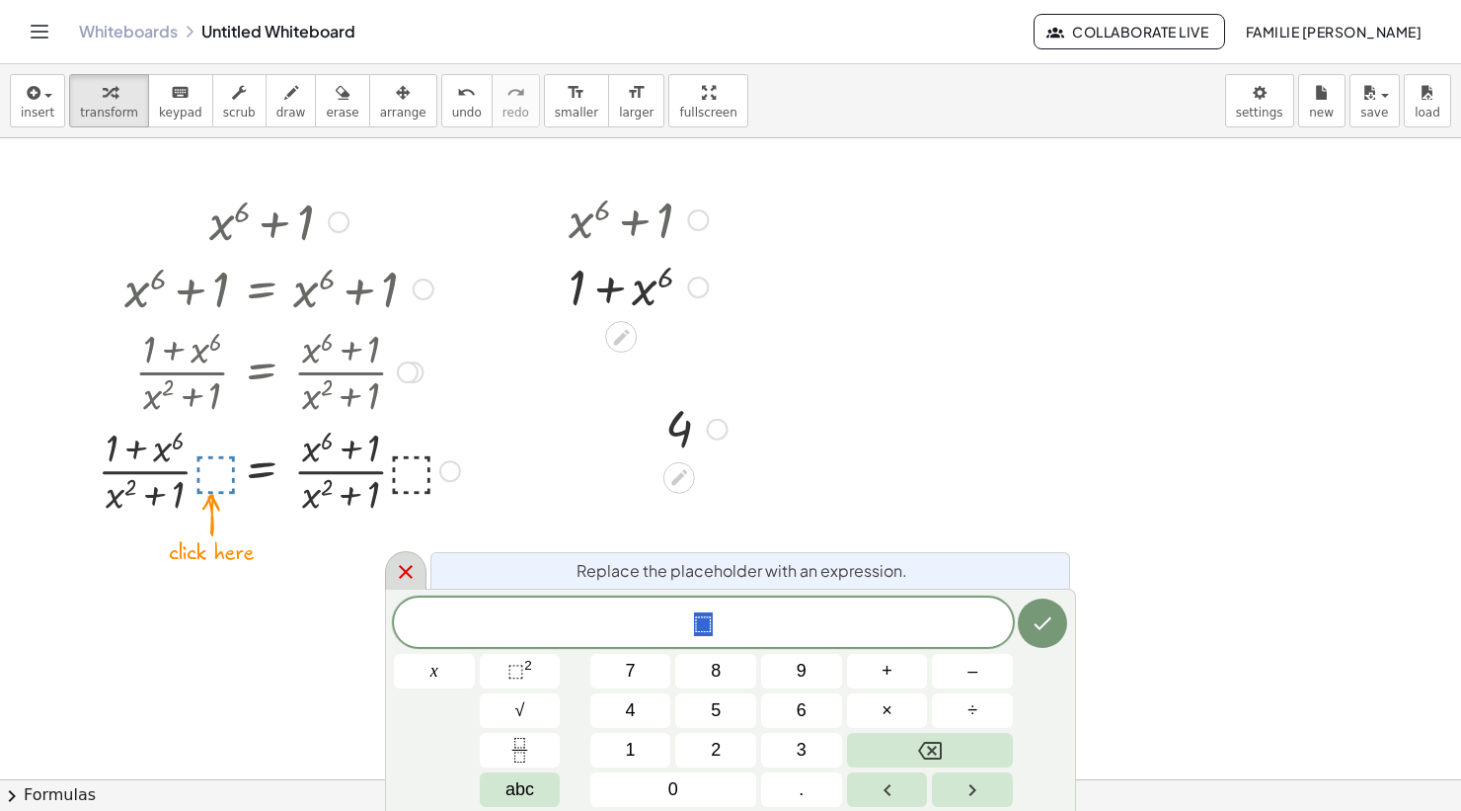
click at [392, 561] on div at bounding box center [405, 570] width 41 height 39
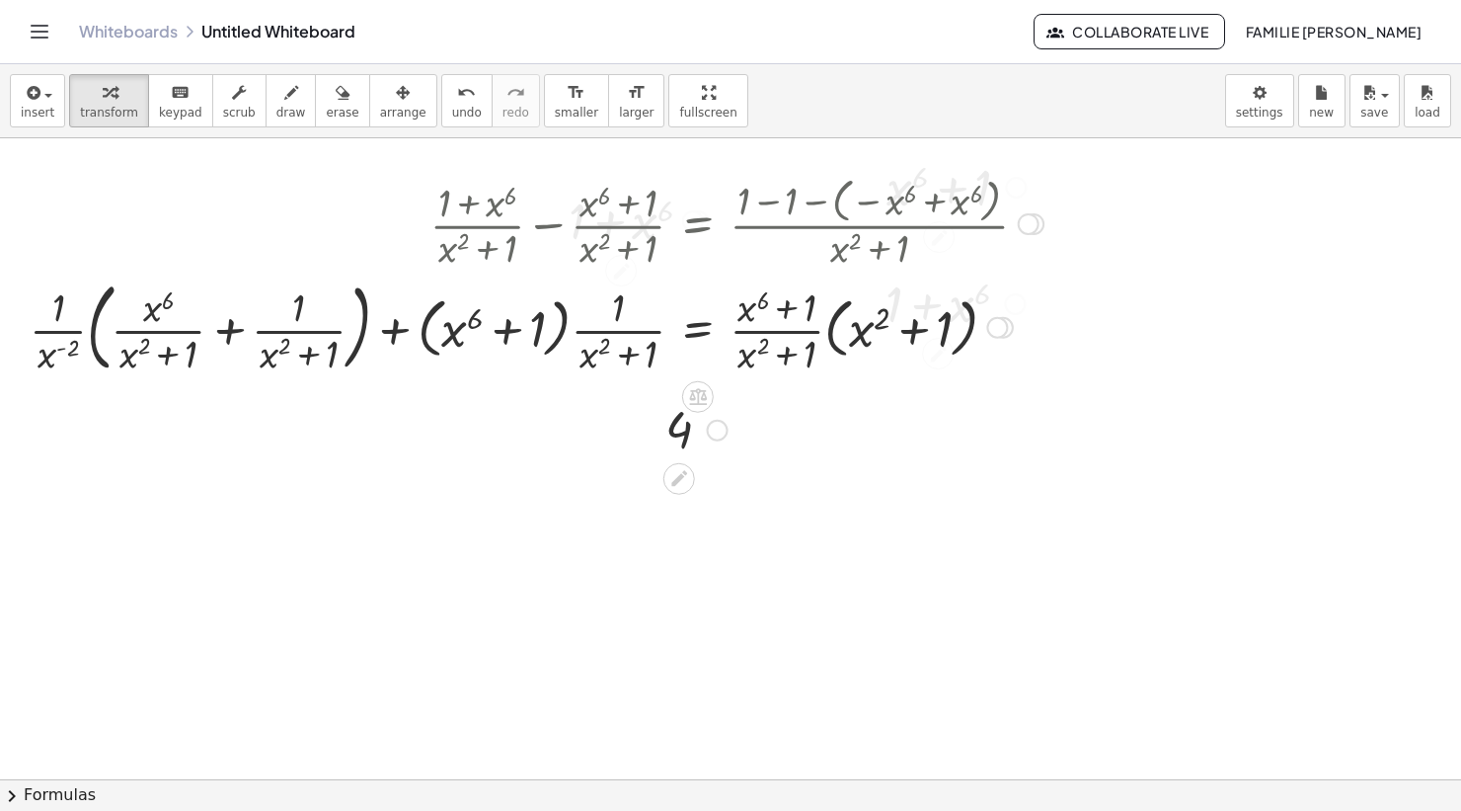
scroll to position [29, 0]
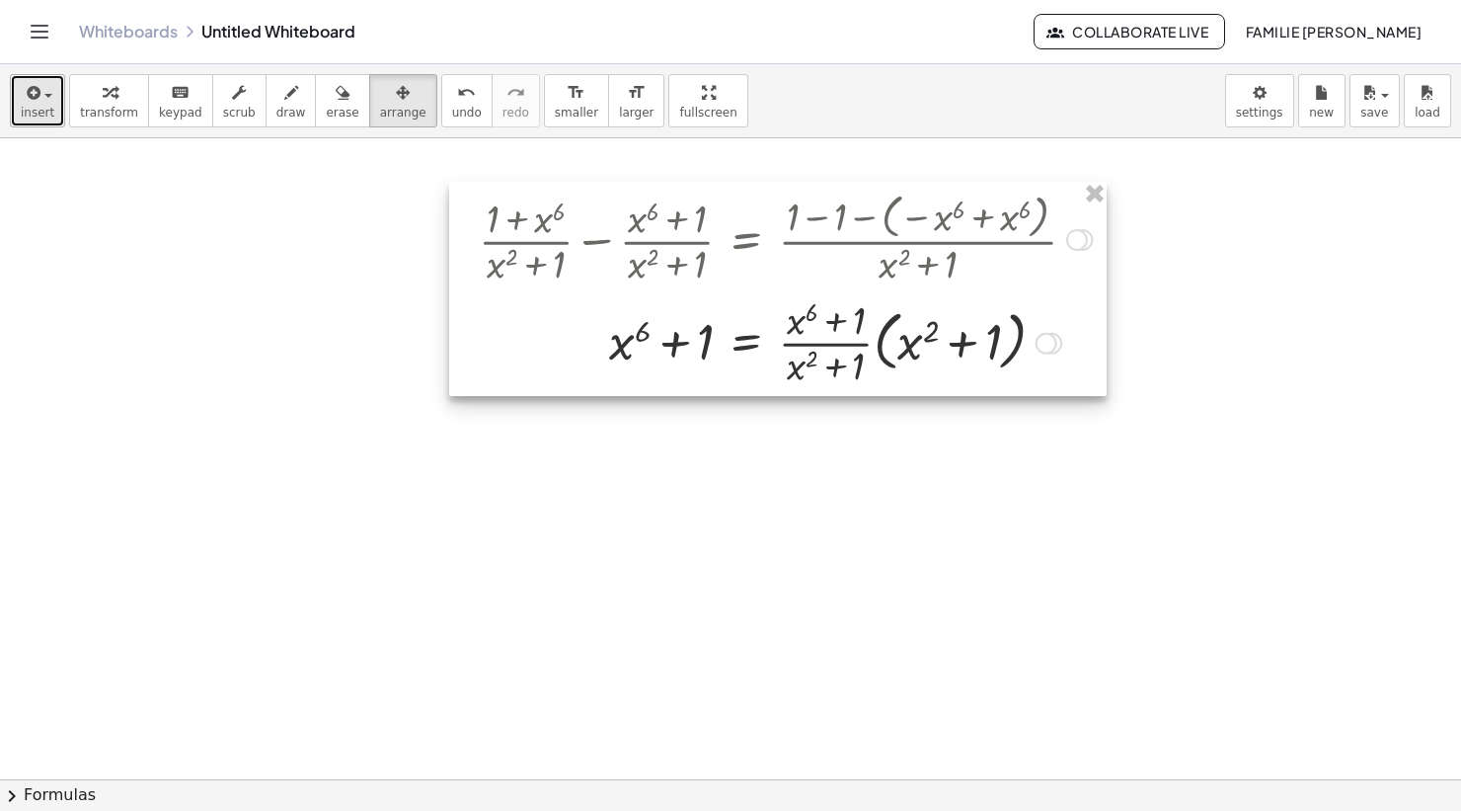
click at [32, 106] on span "insert" at bounding box center [38, 113] width 34 height 14
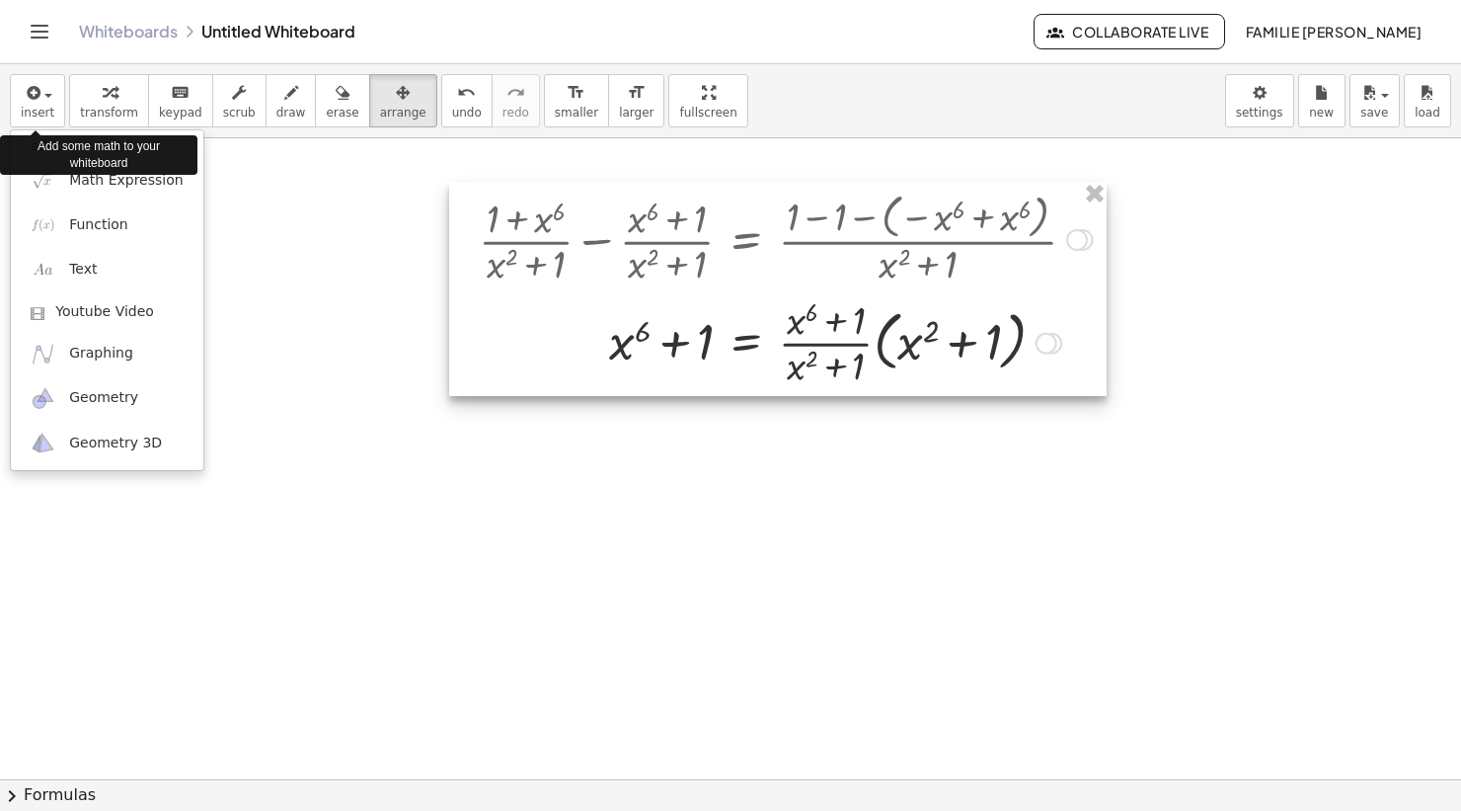
click at [115, 110] on div at bounding box center [730, 405] width 1461 height 811
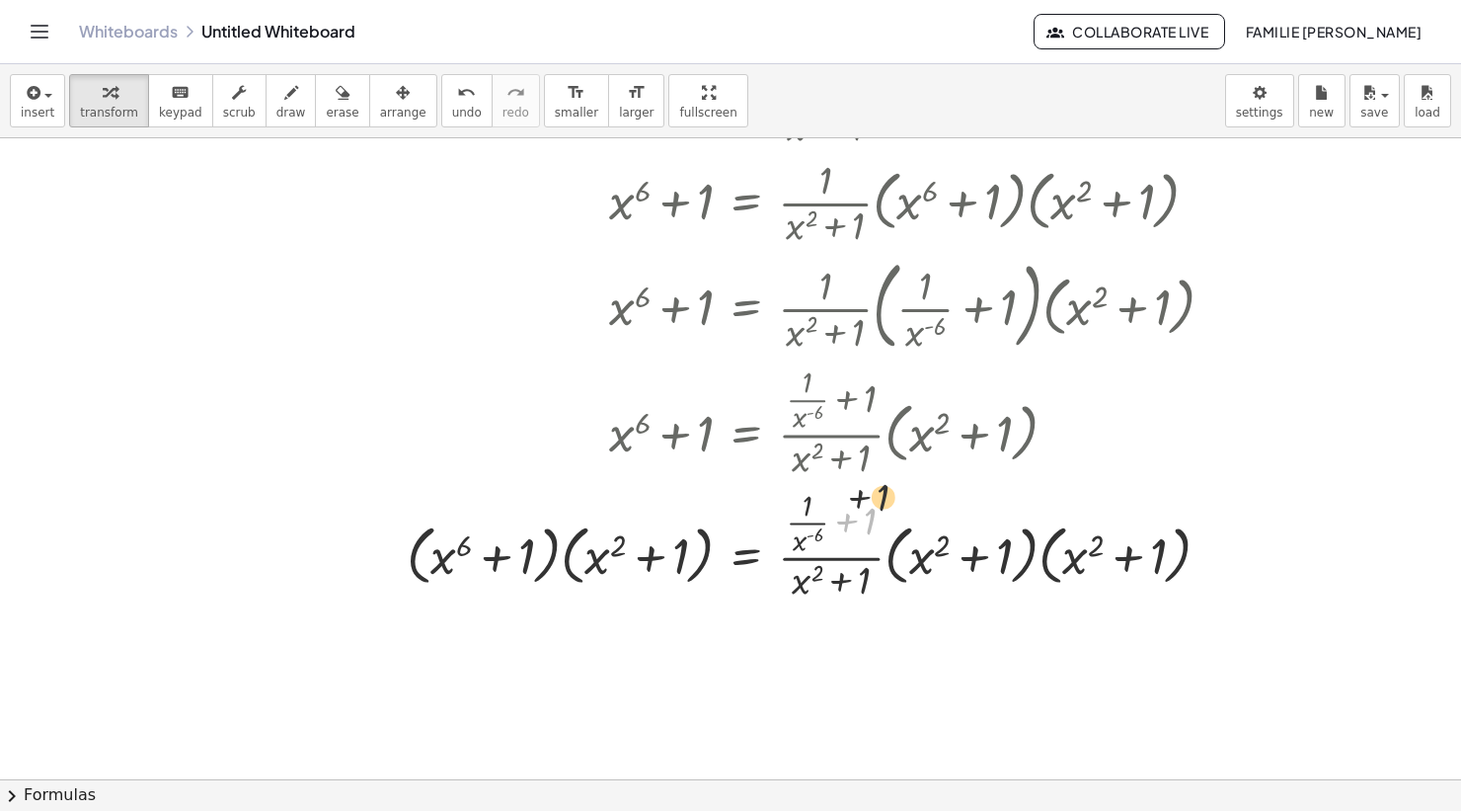
scroll to position [272, 0]
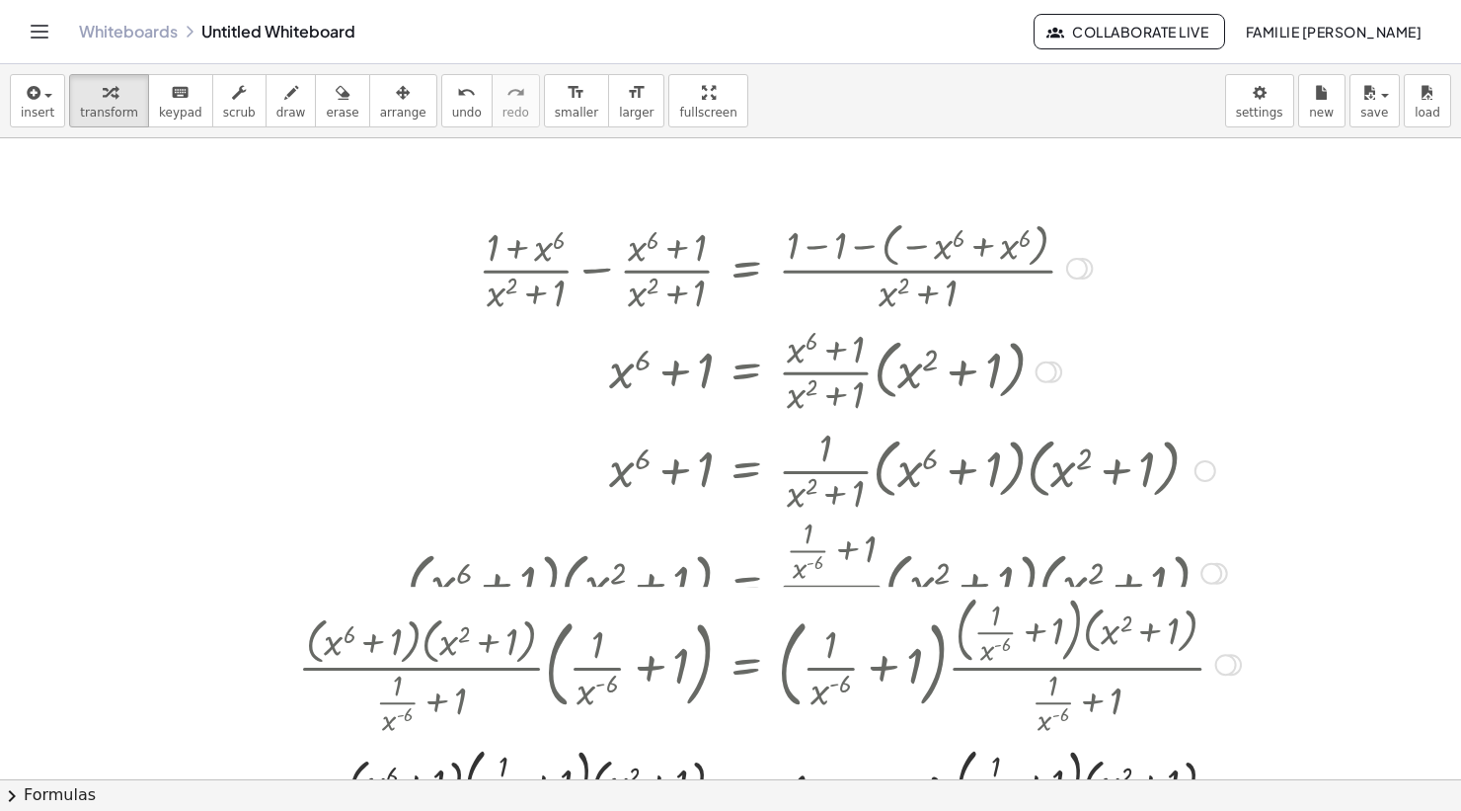
scroll to position [272, 0]
